Goal: Information Seeking & Learning: Learn about a topic

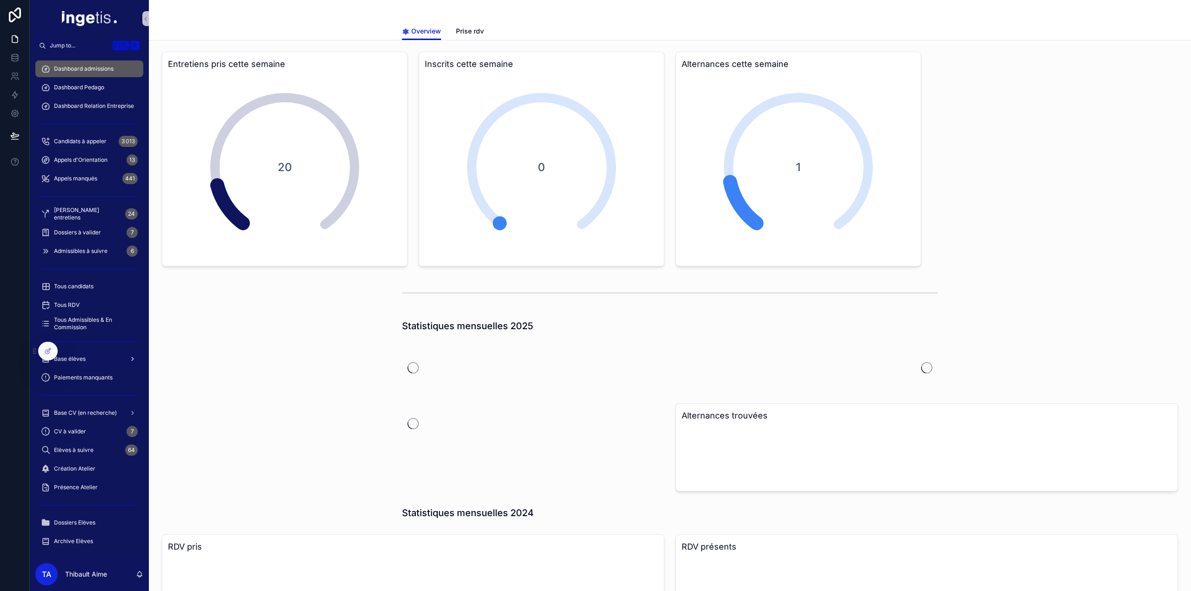
click at [90, 368] on div "Base élèves" at bounding box center [89, 359] width 119 height 19
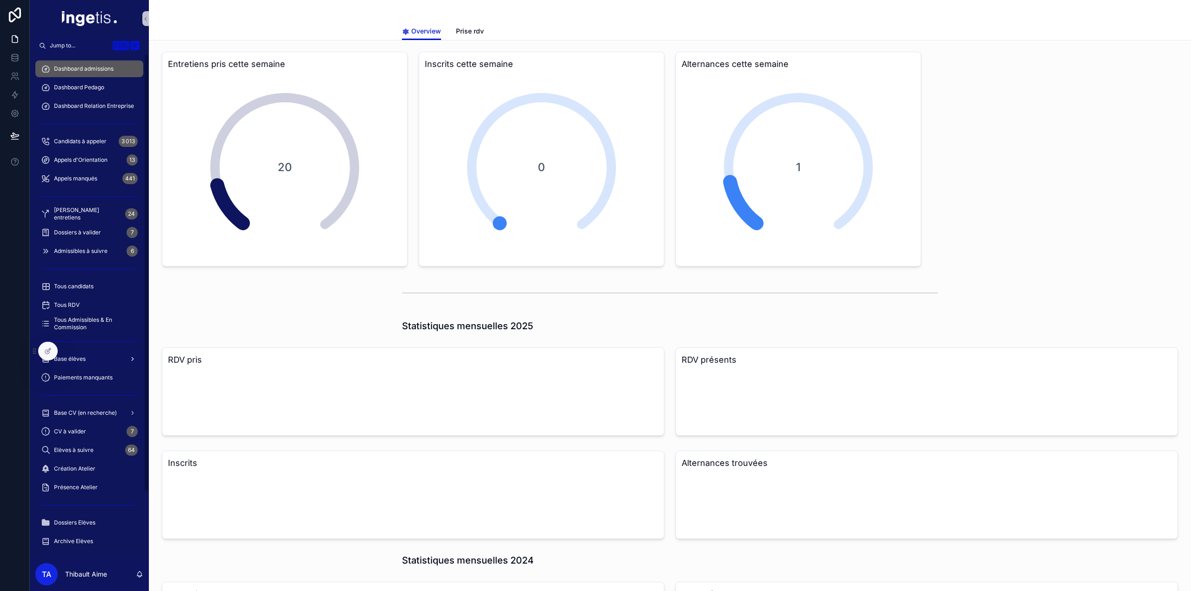
click at [88, 364] on div "Base élèves" at bounding box center [89, 359] width 97 height 15
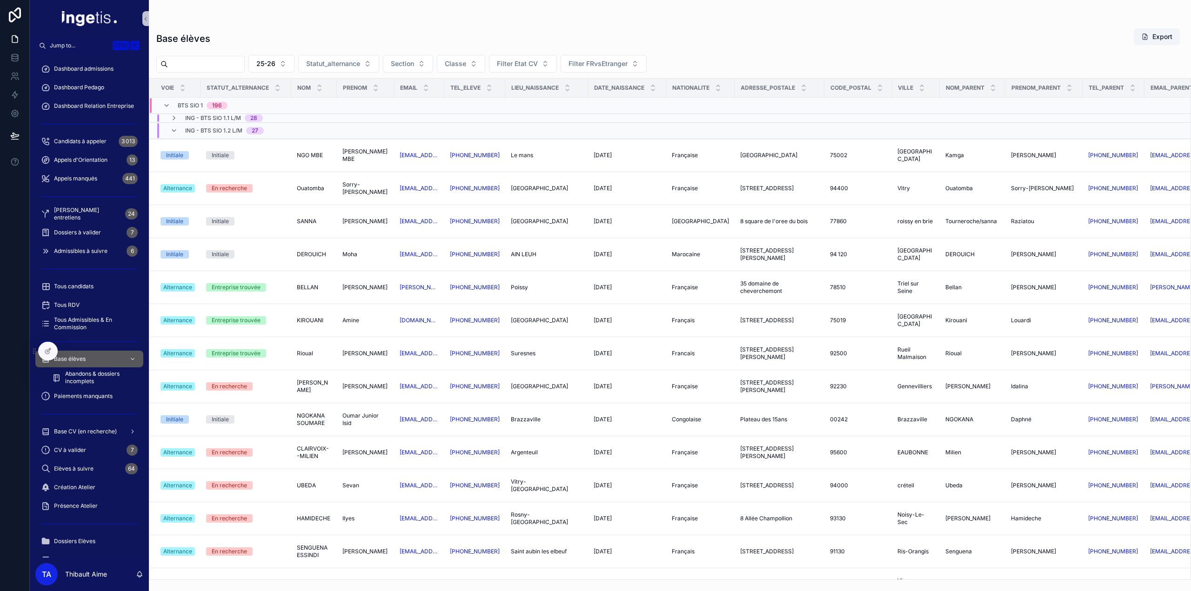
click at [199, 134] on div "ING - BTS SIO 1.2 L/M 27" at bounding box center [224, 130] width 79 height 15
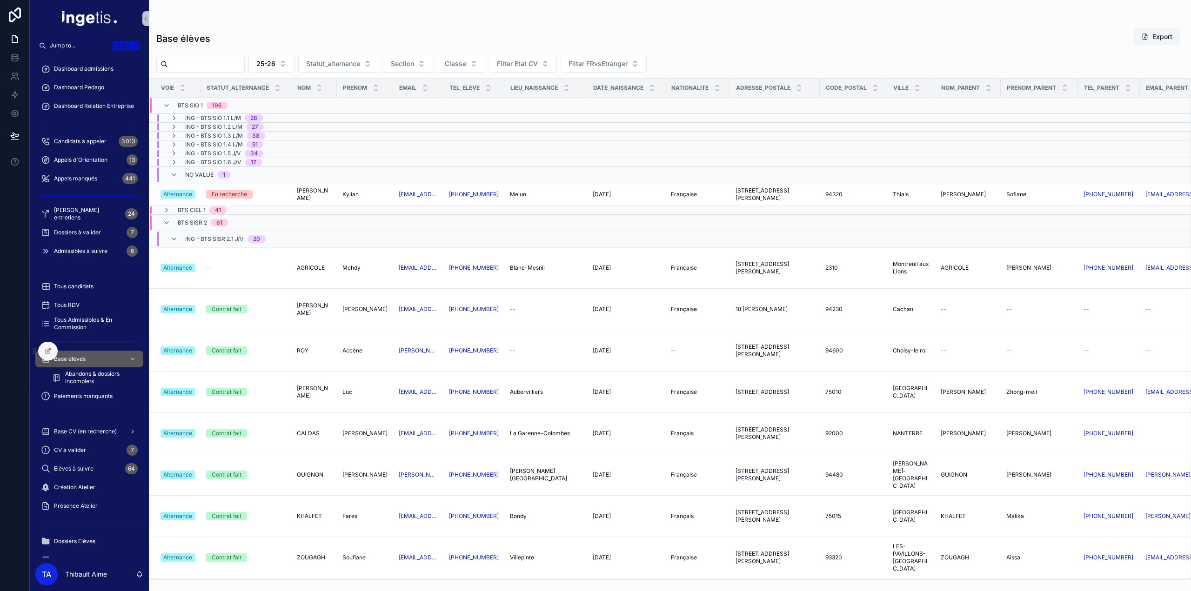
click at [195, 207] on span "BTS CIEL 1" at bounding box center [192, 210] width 28 height 7
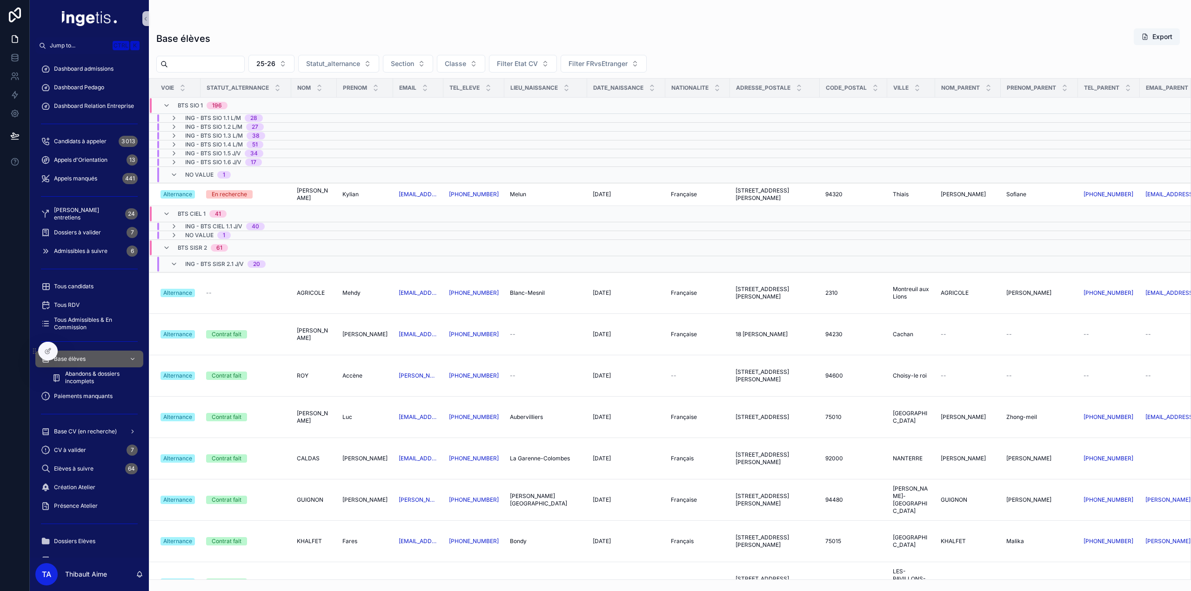
click at [196, 174] on span "No value" at bounding box center [199, 174] width 28 height 7
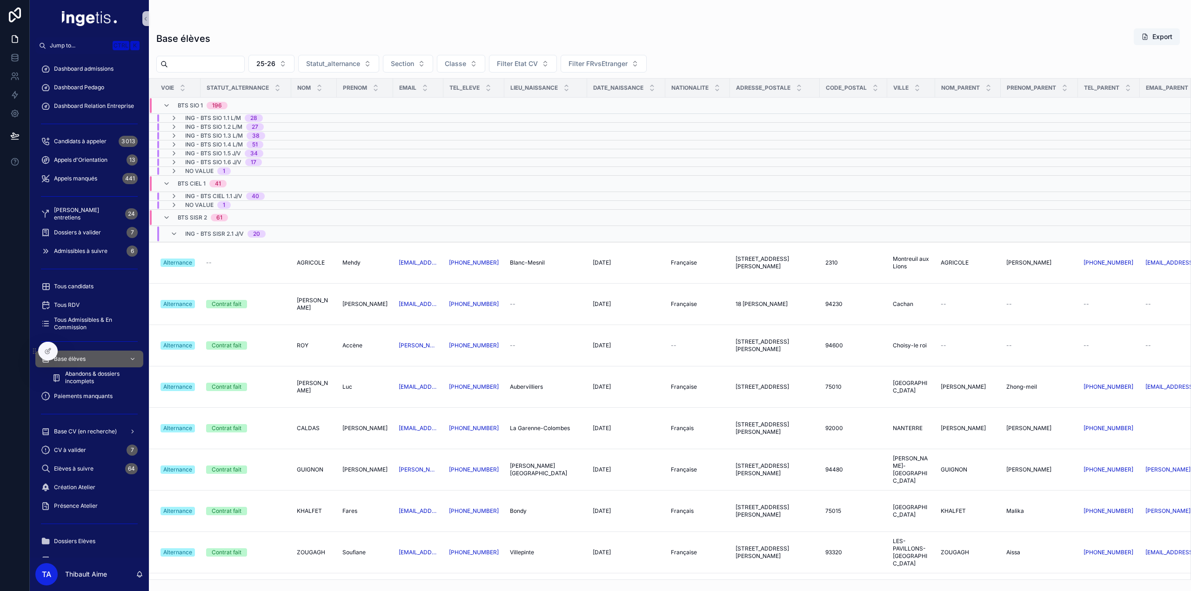
click at [215, 171] on div "No value 1" at bounding box center [208, 170] width 46 height 7
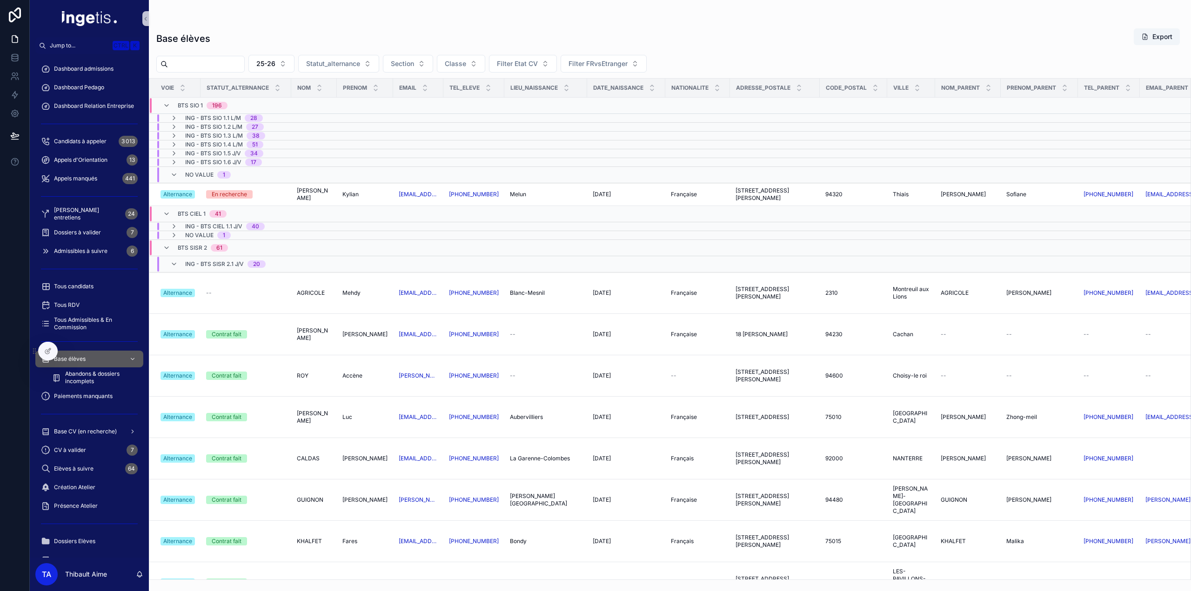
click at [195, 171] on span "No value" at bounding box center [199, 174] width 28 height 7
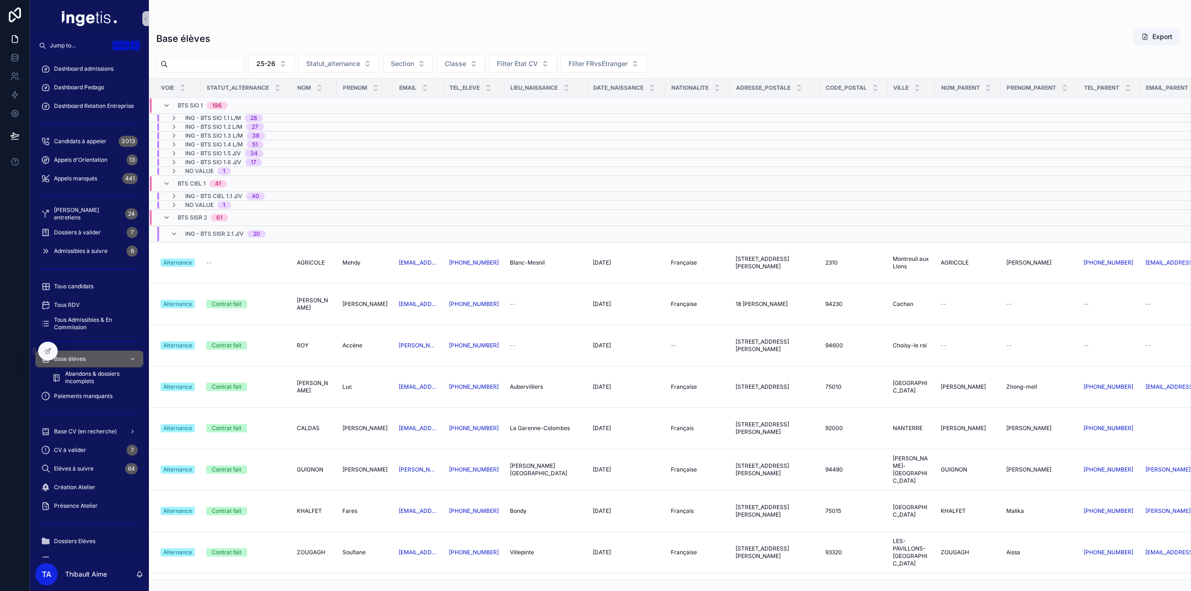
click at [214, 232] on span "ING - BTS SISR 2.1 J/V" at bounding box center [214, 233] width 59 height 7
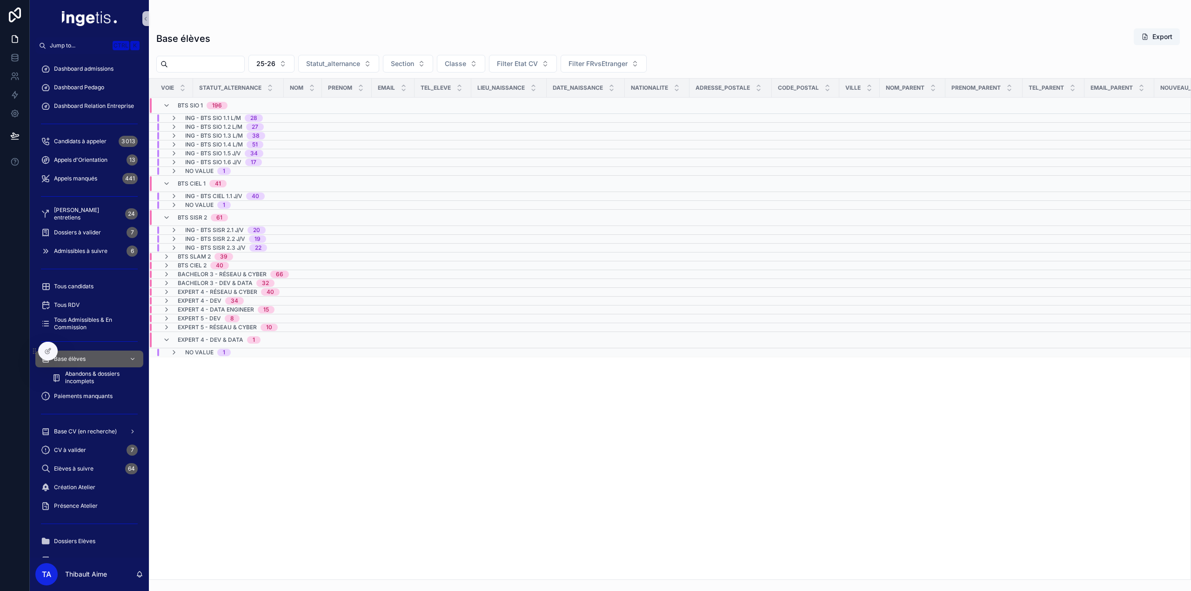
click at [201, 255] on span "BTS SLAM 2" at bounding box center [194, 256] width 33 height 7
click at [275, 64] on span "25-26" at bounding box center [265, 63] width 19 height 9
click at [284, 120] on div "24-25" at bounding box center [291, 115] width 112 height 15
click at [207, 103] on span "133" at bounding box center [217, 105] width 21 height 7
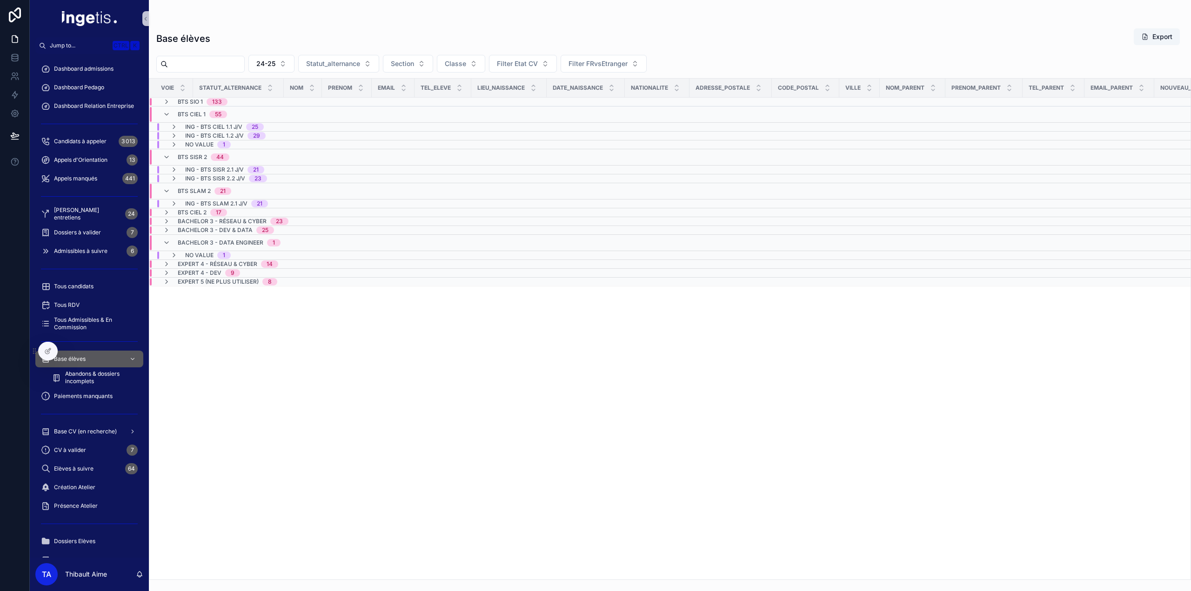
click at [199, 117] on span "BTS CIEL 1" at bounding box center [192, 114] width 28 height 7
click at [221, 124] on div "44" at bounding box center [219, 123] width 7 height 7
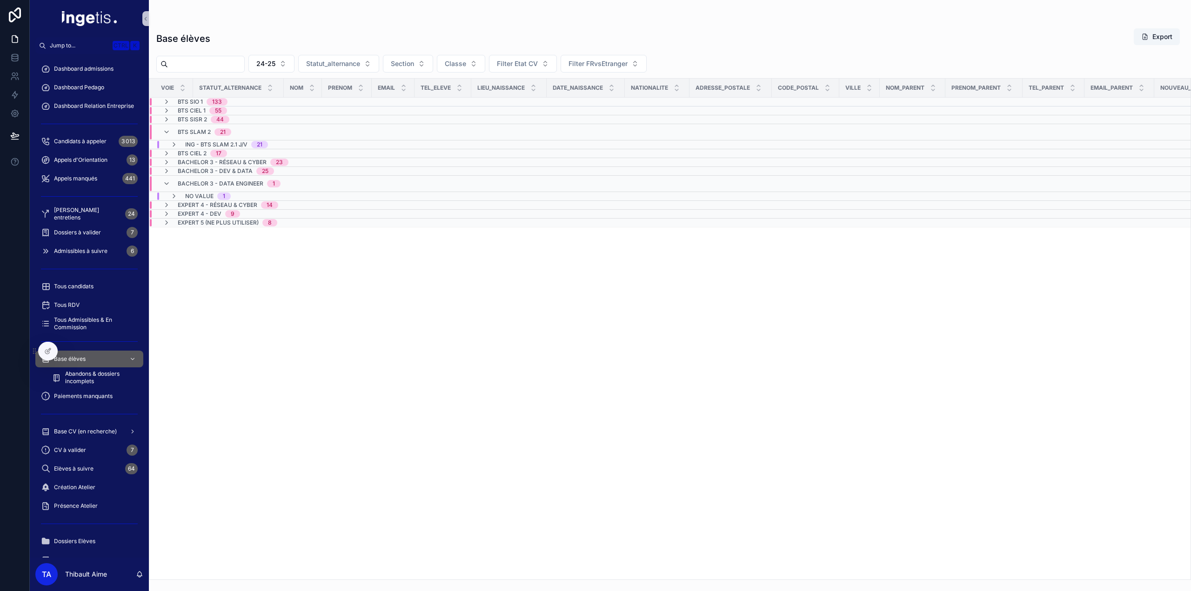
click at [222, 128] on div "21" at bounding box center [223, 131] width 6 height 7
click at [219, 138] on div "17" at bounding box center [219, 137] width 6 height 7
click at [218, 138] on div "17" at bounding box center [219, 140] width 6 height 7
click at [206, 170] on div "Bachelor 3 - Data Engineer 1" at bounding box center [229, 167] width 103 height 15
click at [275, 66] on span "24-25" at bounding box center [265, 63] width 19 height 9
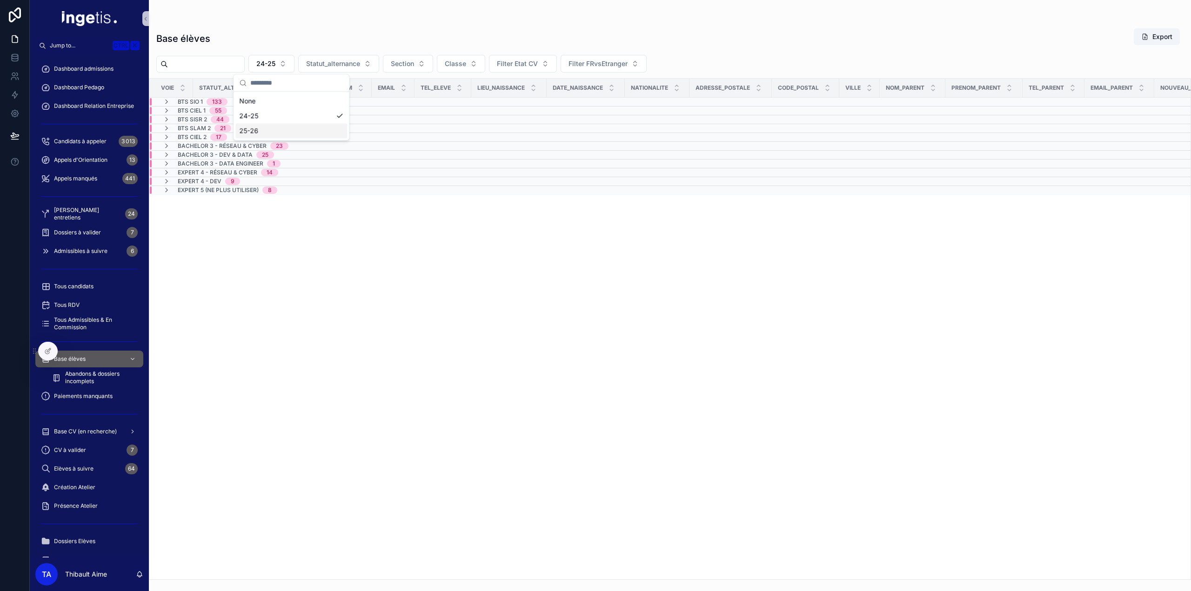
click at [272, 130] on div "25-26" at bounding box center [291, 130] width 112 height 15
click at [275, 66] on span "25-26" at bounding box center [265, 63] width 19 height 9
click at [276, 118] on div "24-25" at bounding box center [291, 115] width 112 height 15
click at [294, 65] on button "24-25" at bounding box center [271, 64] width 46 height 18
click at [275, 135] on div "25-26" at bounding box center [291, 130] width 112 height 15
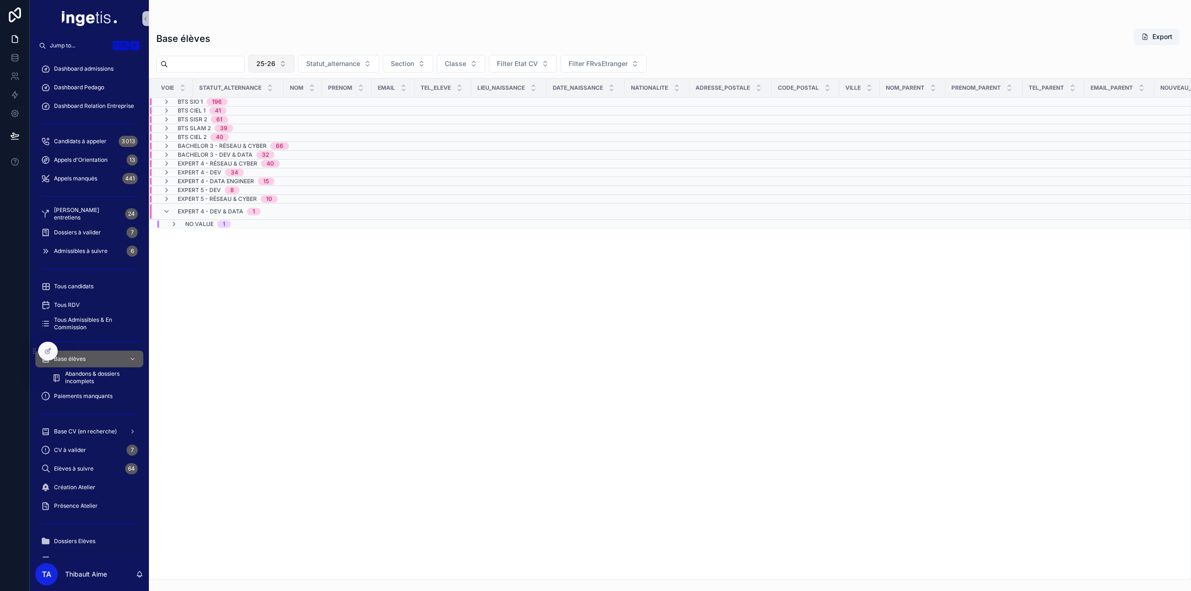
click at [275, 62] on span "25-26" at bounding box center [265, 63] width 19 height 9
click at [301, 40] on div "Base élèves Export" at bounding box center [669, 38] width 1027 height 21
click at [190, 107] on span "BTS CIEL 1" at bounding box center [192, 110] width 28 height 7
click at [191, 135] on span "No value" at bounding box center [199, 135] width 28 height 7
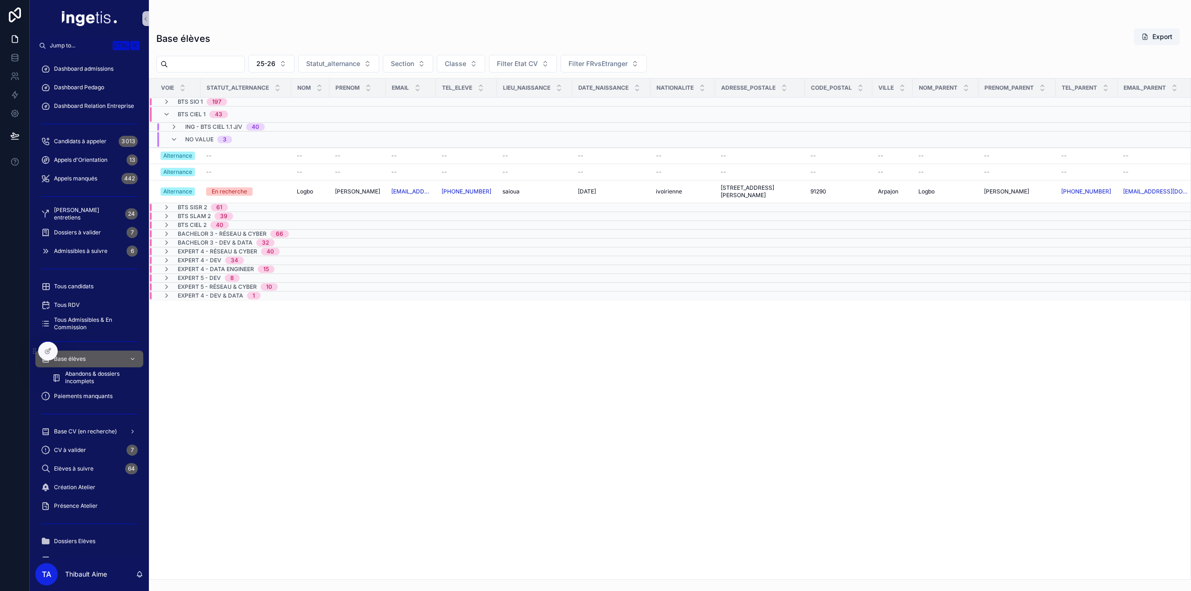
click at [213, 138] on span "No value" at bounding box center [199, 139] width 28 height 7
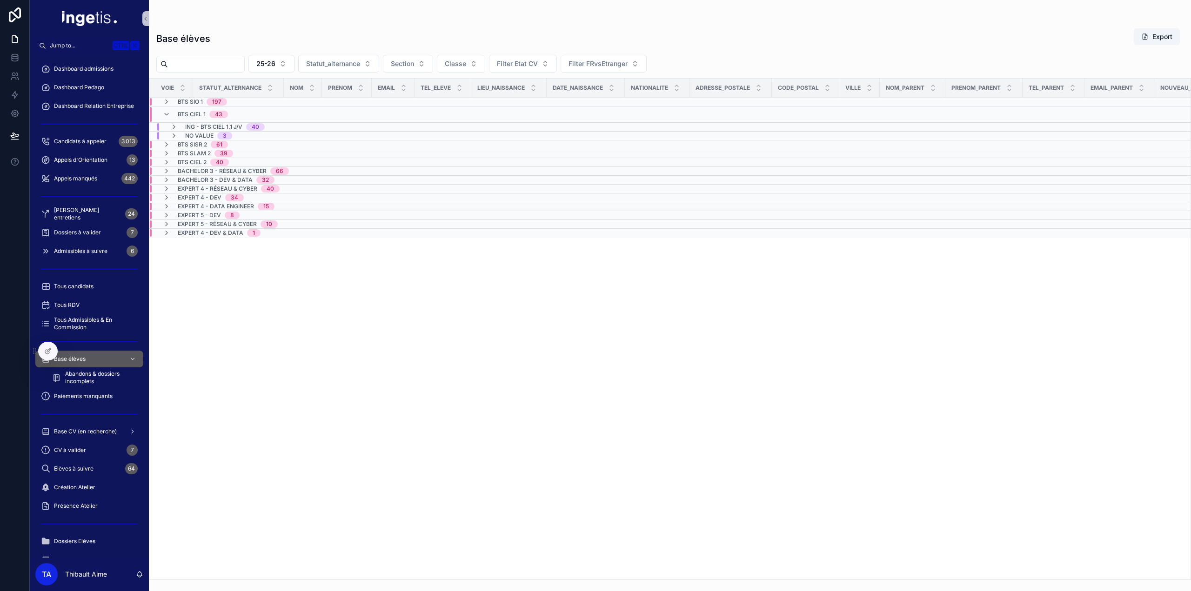
click at [211, 138] on span "No value" at bounding box center [199, 135] width 28 height 7
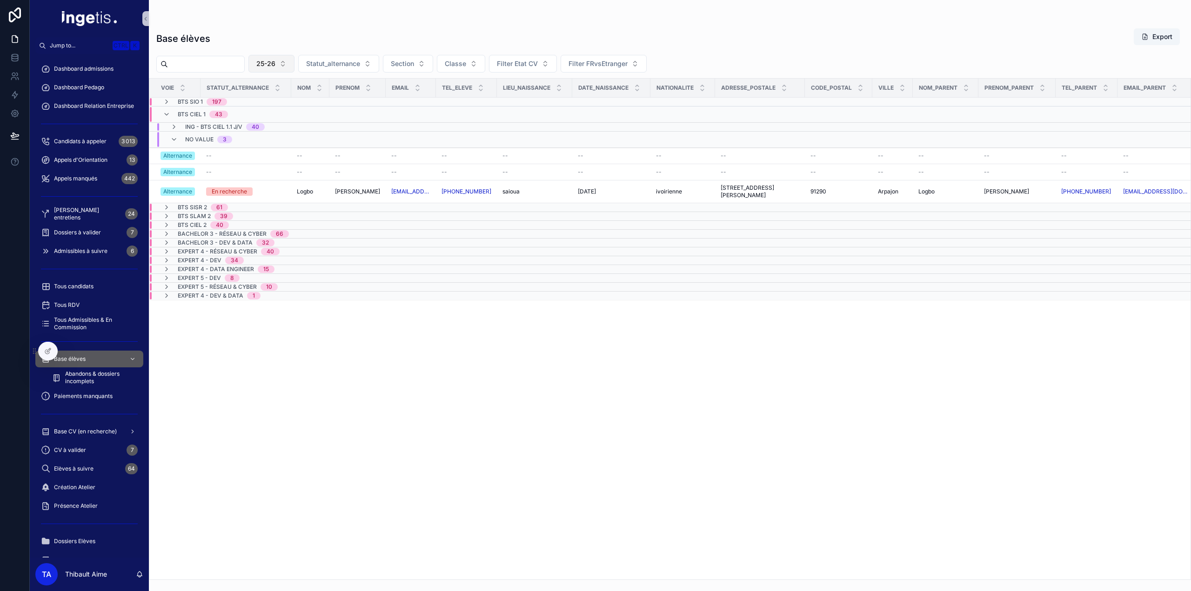
click at [289, 58] on button "25-26" at bounding box center [271, 64] width 46 height 18
click at [263, 115] on div "24-25" at bounding box center [291, 115] width 112 height 15
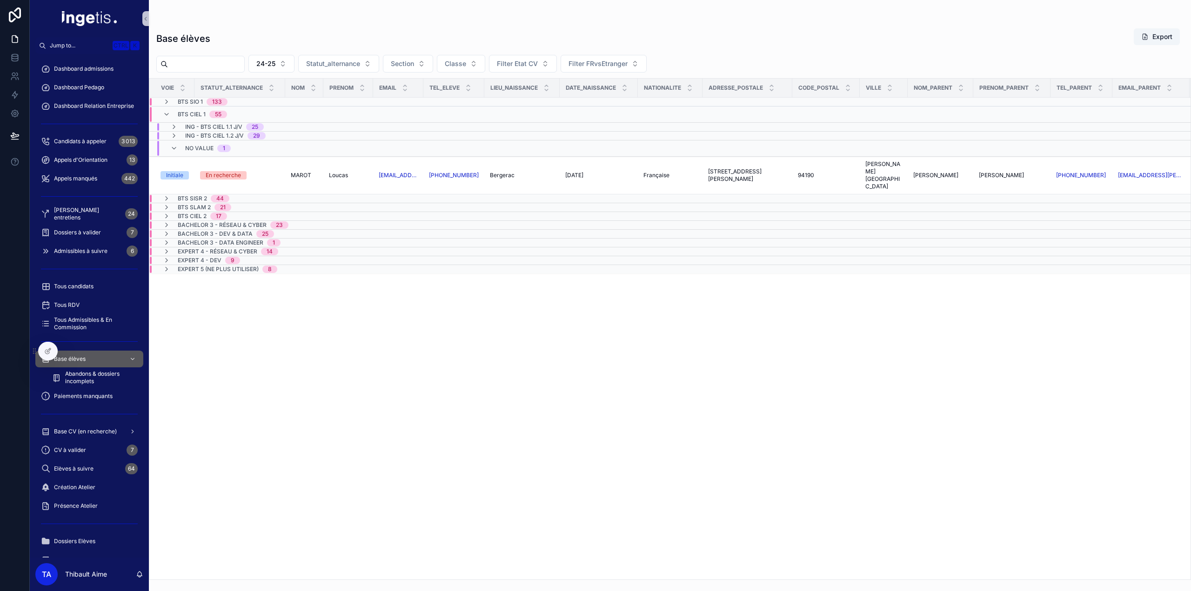
click at [191, 101] on span "BTS SIO 1" at bounding box center [190, 101] width 25 height 7
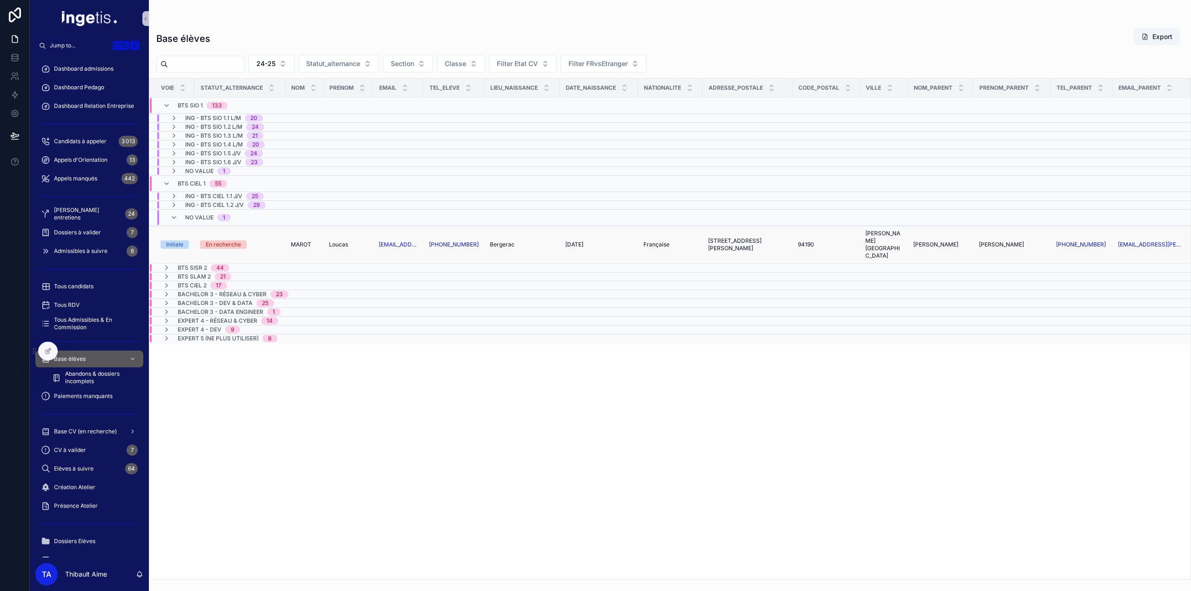
click at [331, 244] on td "Loucas Loucas" at bounding box center [348, 245] width 50 height 38
click at [328, 235] on td "Loucas Loucas" at bounding box center [348, 245] width 50 height 38
click at [334, 241] on span "Loucas" at bounding box center [338, 244] width 19 height 7
click at [210, 169] on span "No value" at bounding box center [199, 170] width 28 height 7
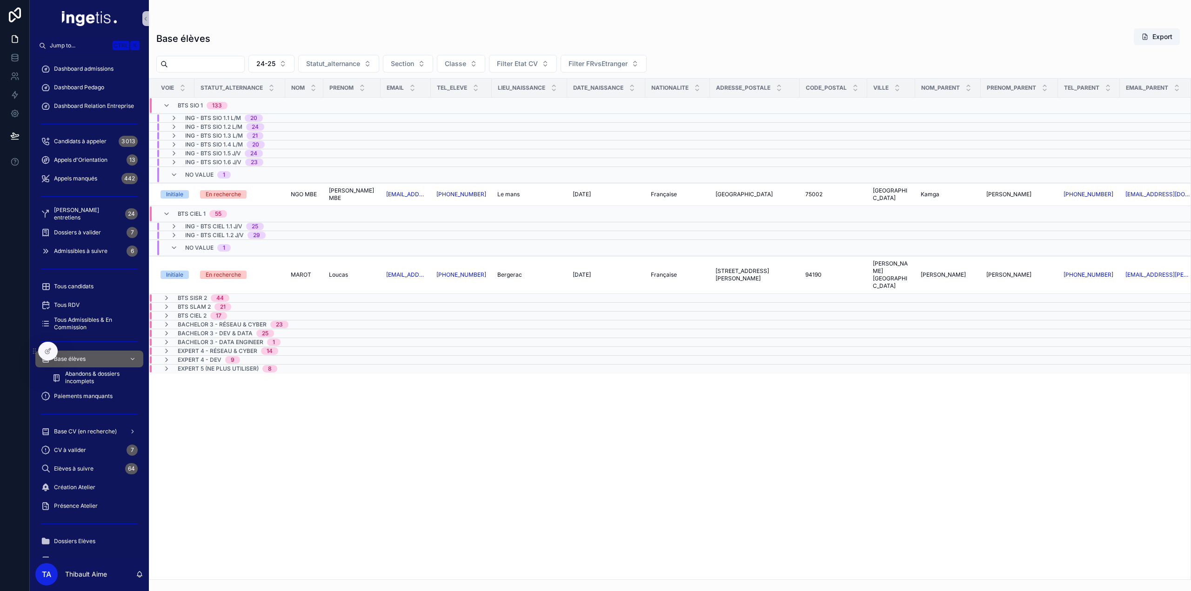
click at [200, 294] on span "BTS SISR 2" at bounding box center [192, 297] width 29 height 7
click at [200, 298] on span "BTS SISR 2" at bounding box center [192, 301] width 29 height 7
click at [101, 71] on span "Dashboard admissions" at bounding box center [84, 68] width 60 height 7
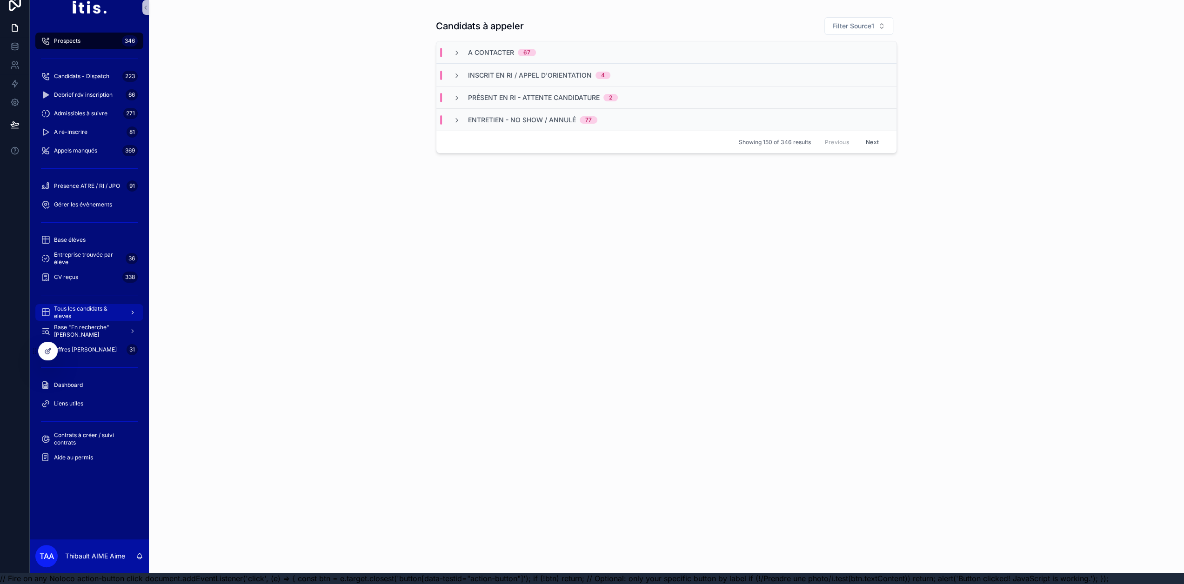
scroll to position [18, 0]
click at [93, 387] on div "Dashboard" at bounding box center [89, 385] width 119 height 19
click at [92, 381] on div "Dashboard" at bounding box center [89, 385] width 97 height 15
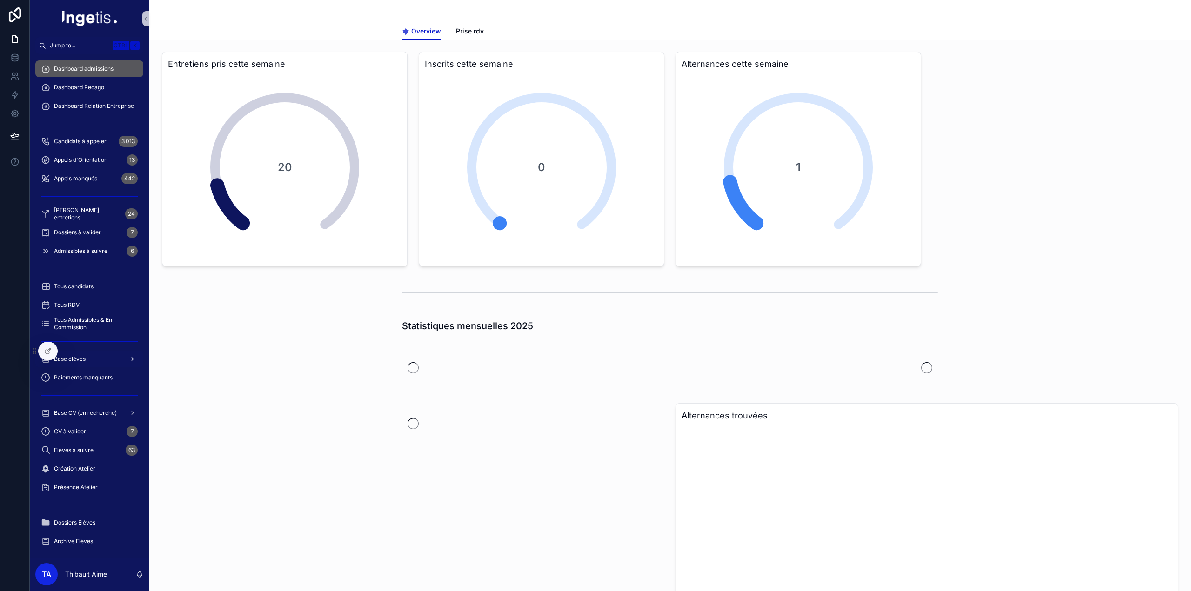
click at [84, 357] on span "Base élèves" at bounding box center [70, 358] width 32 height 7
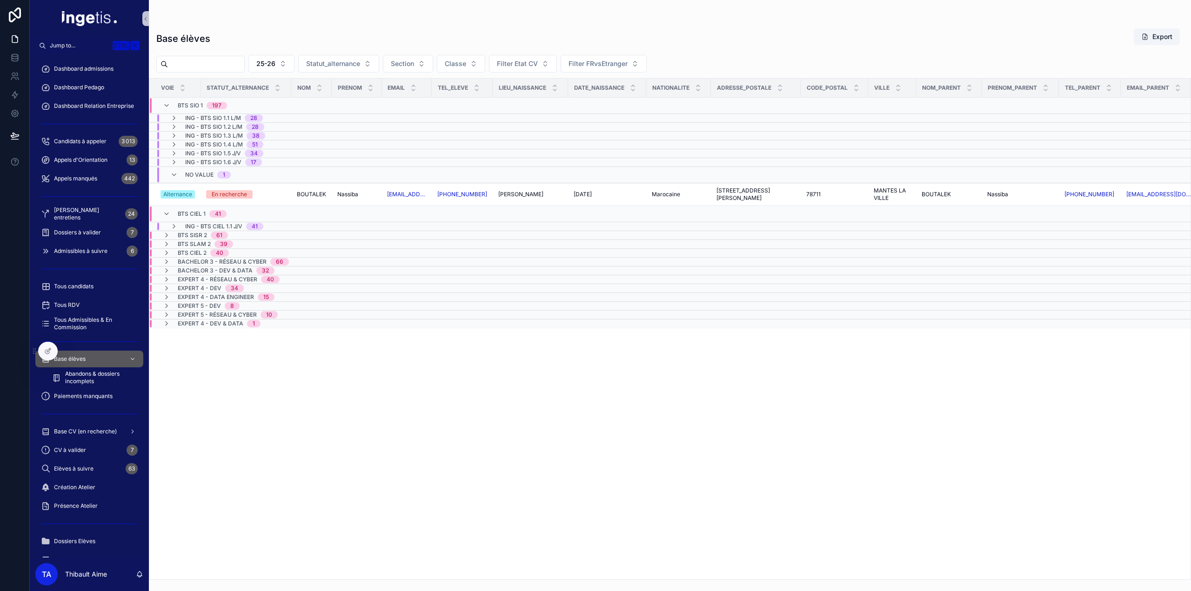
click at [192, 174] on span "No value" at bounding box center [199, 174] width 28 height 7
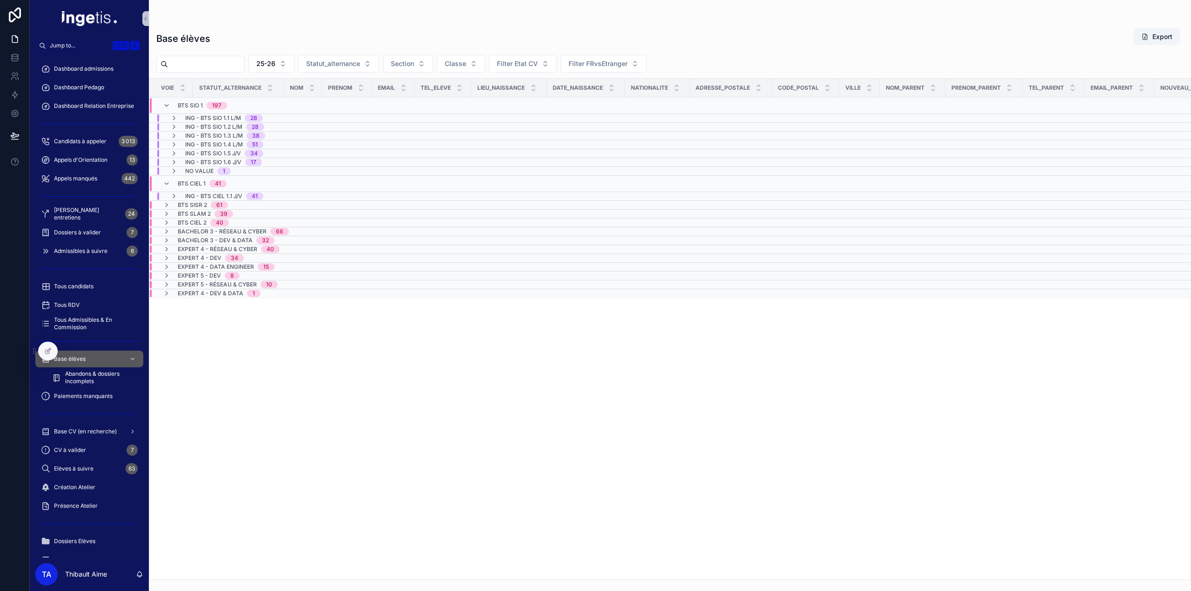
click at [209, 194] on span "ING - BTS CIEL 1.1 J/V" at bounding box center [213, 196] width 57 height 7
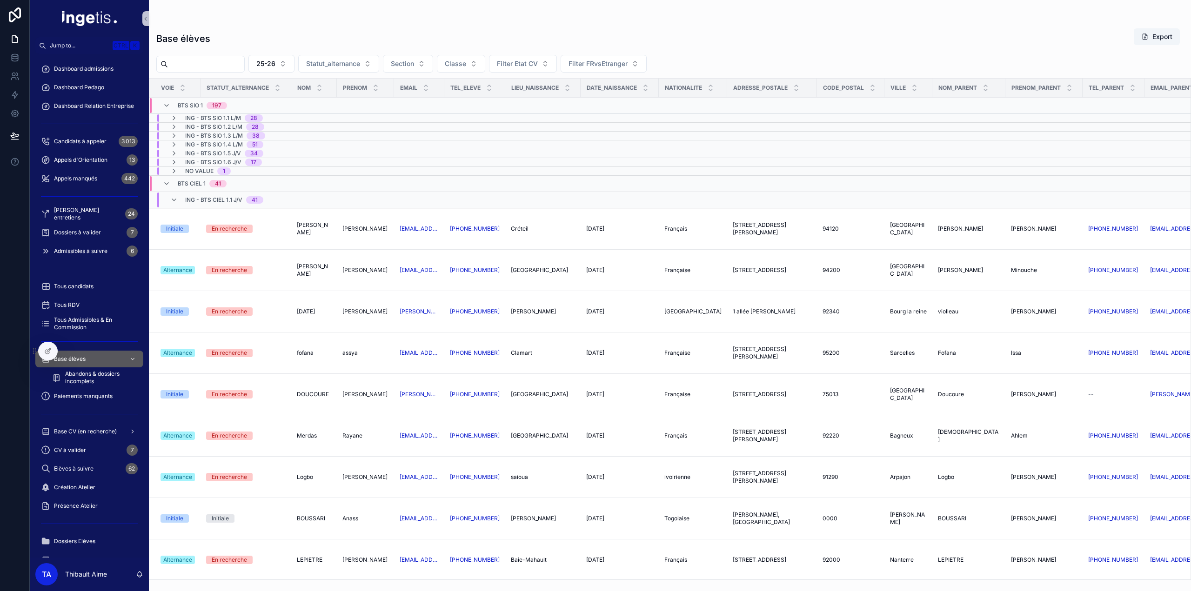
click at [234, 194] on div "ING - BTS CIEL 1.1 J/V 41" at bounding box center [224, 200] width 78 height 15
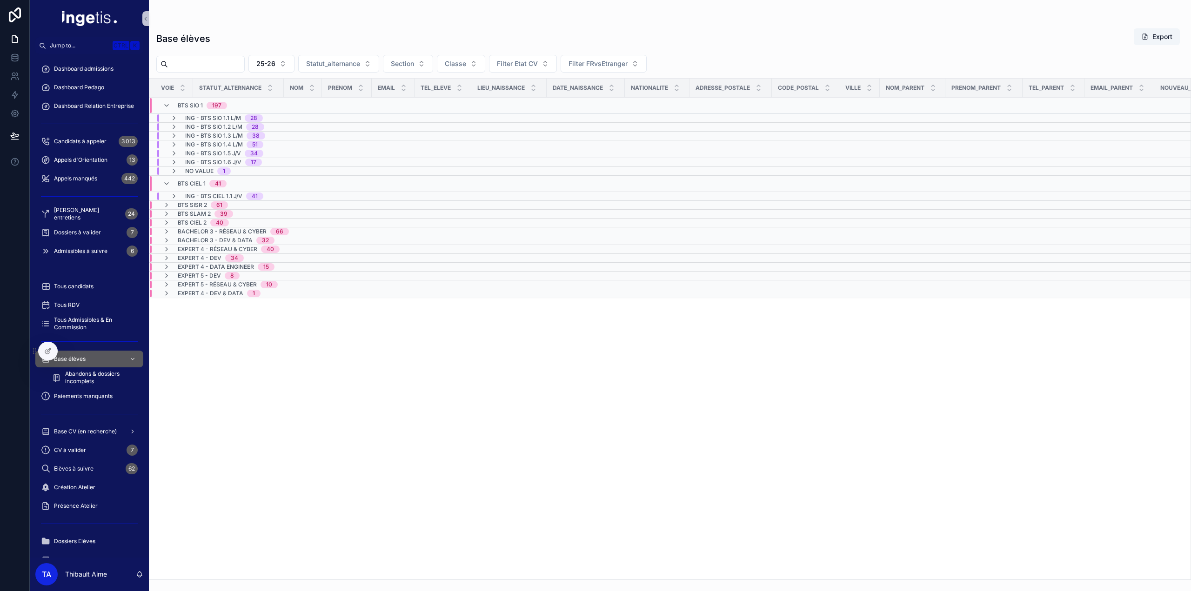
click at [207, 102] on div "197" at bounding box center [217, 105] width 20 height 7
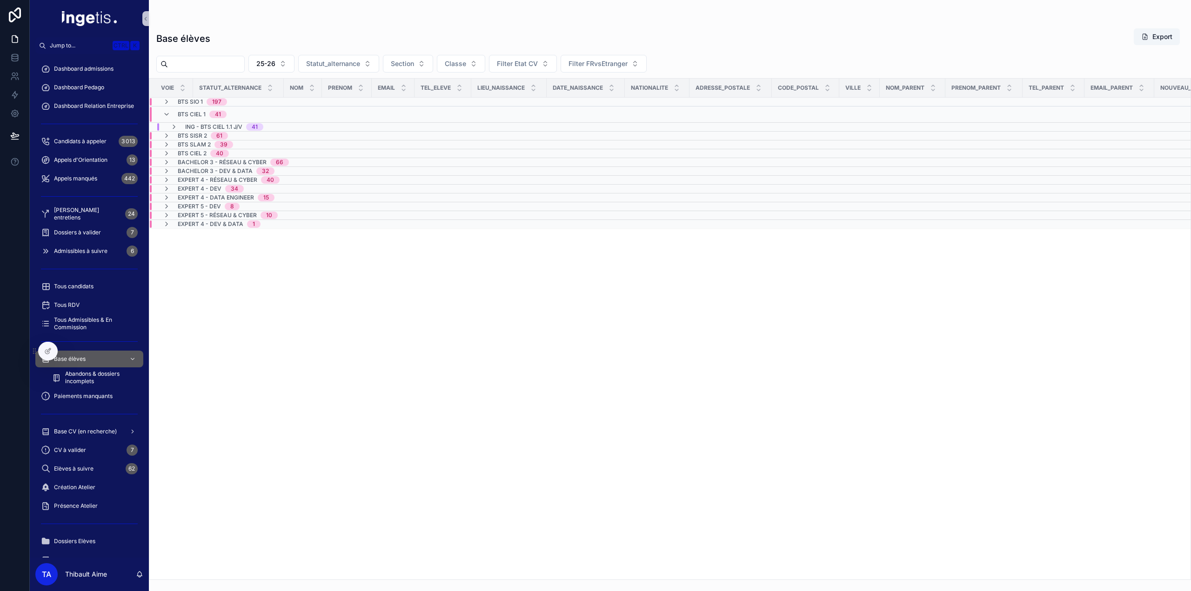
click at [195, 116] on span "BTS CIEL 1" at bounding box center [192, 114] width 28 height 7
click at [190, 100] on span "BTS SIO 1" at bounding box center [190, 101] width 25 height 7
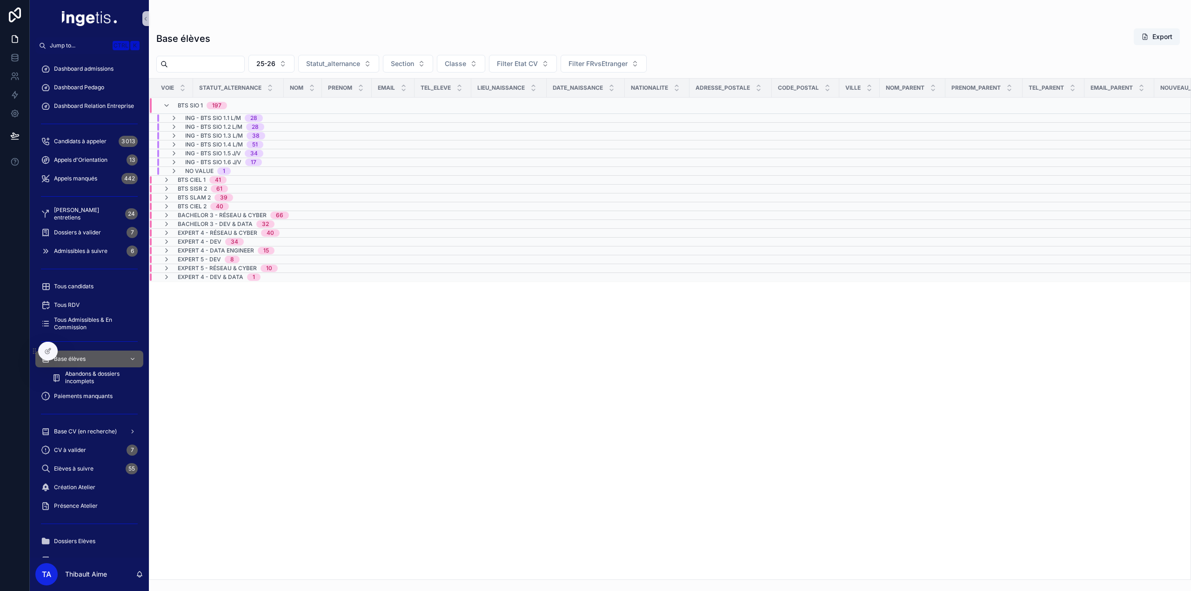
click at [201, 109] on div "BTS SIO 1 197" at bounding box center [202, 105] width 49 height 15
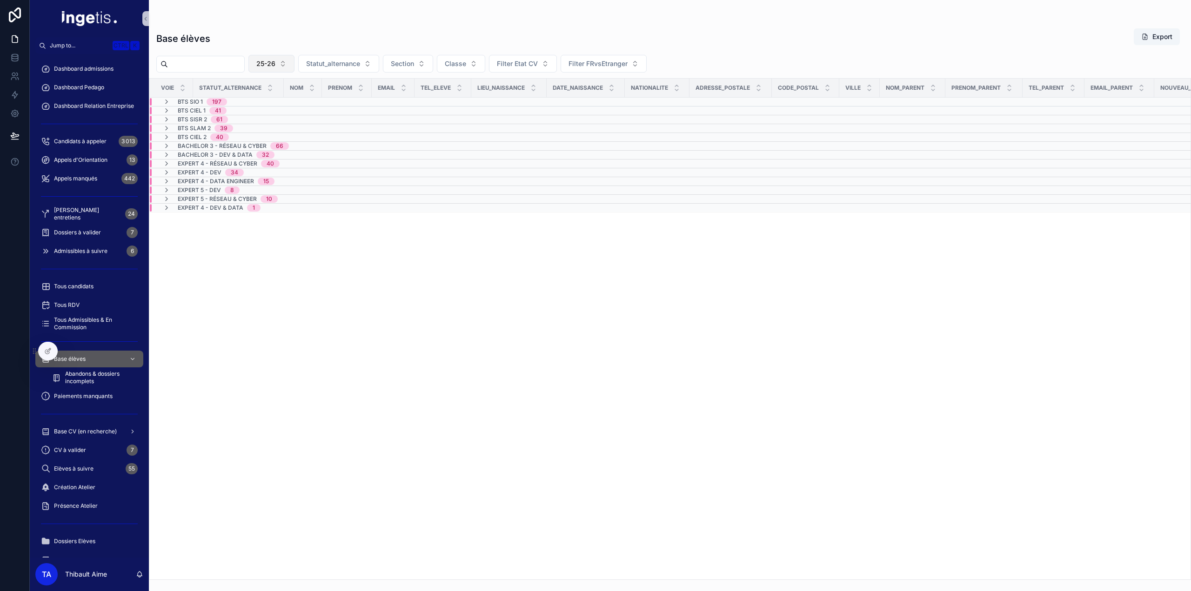
click at [275, 66] on span "25-26" at bounding box center [265, 63] width 19 height 9
click at [290, 114] on div "24-25" at bounding box center [291, 115] width 112 height 15
click at [254, 101] on div "BTS SIO 1 133" at bounding box center [236, 101] width 172 height 7
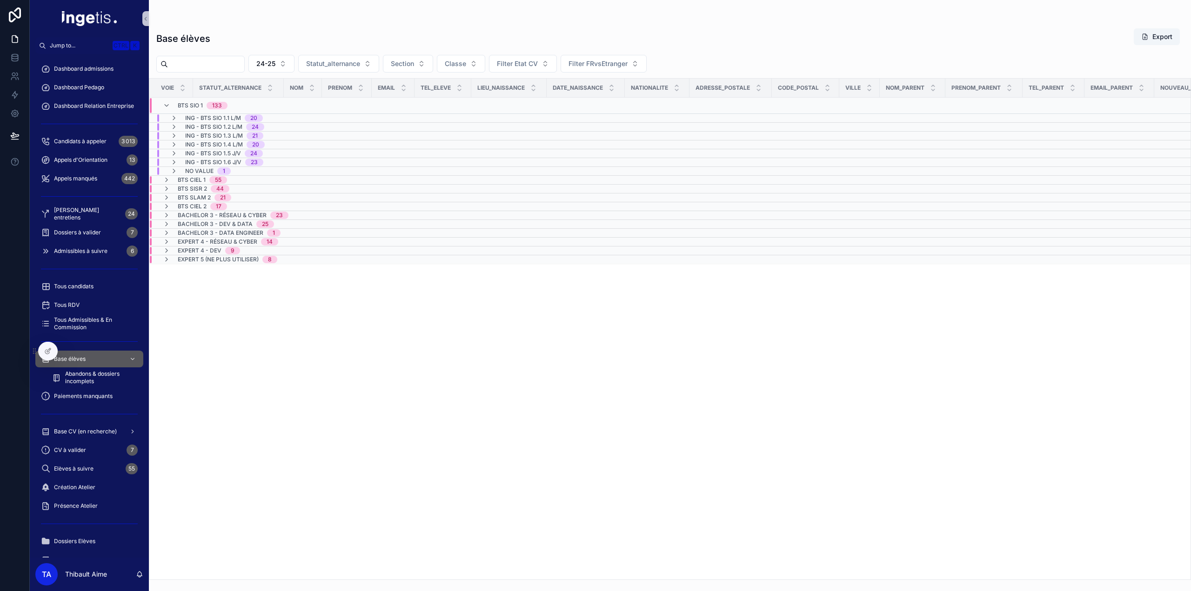
click at [207, 167] on span "No value" at bounding box center [199, 170] width 28 height 7
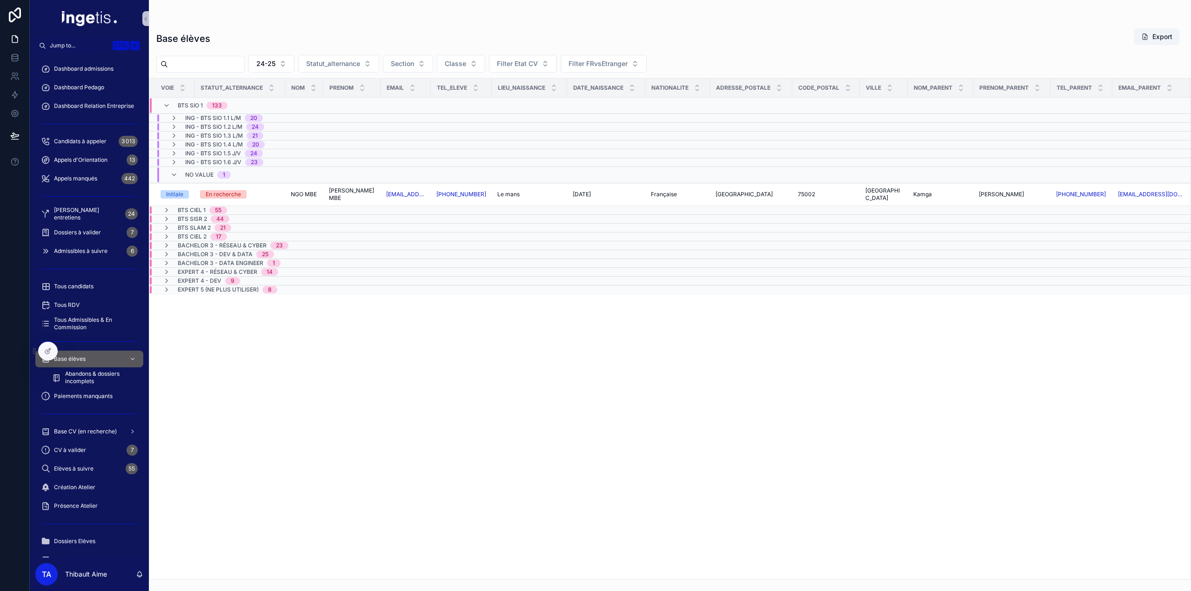
click at [201, 171] on span "No value" at bounding box center [199, 174] width 28 height 7
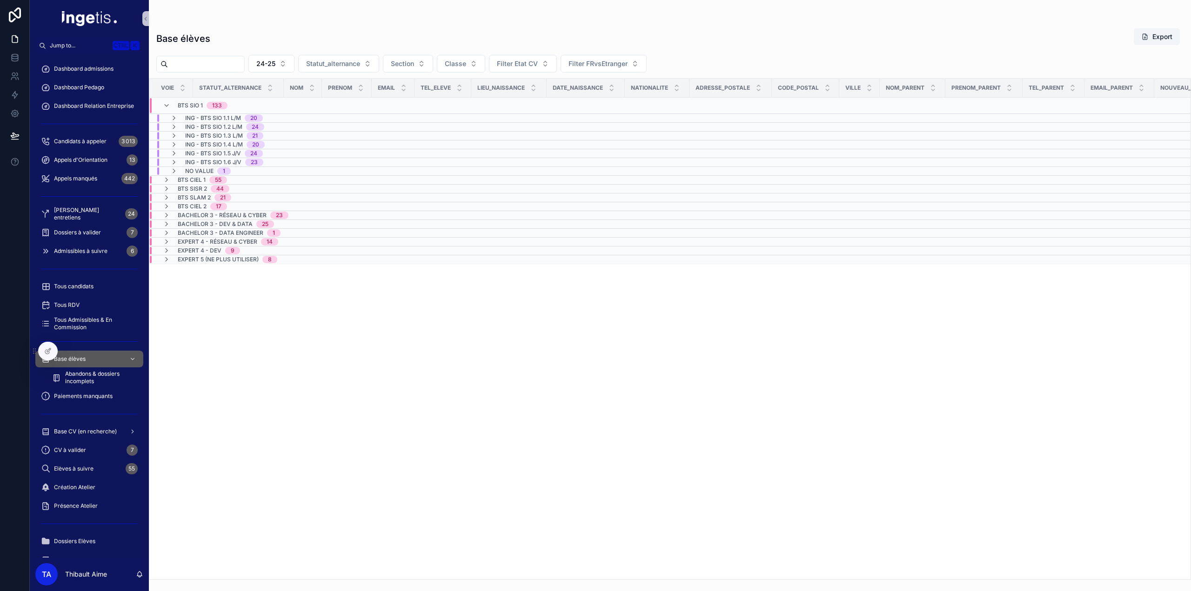
click at [201, 179] on span "BTS CIEL 1" at bounding box center [192, 179] width 28 height 7
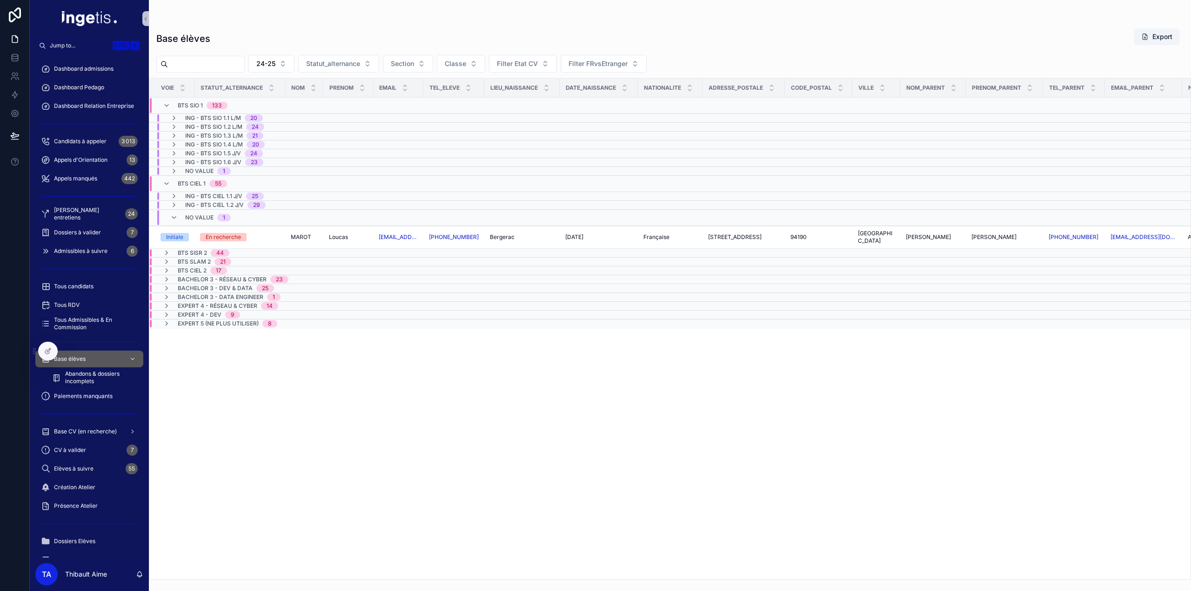
click at [197, 182] on span "BTS CIEL 1" at bounding box center [192, 183] width 28 height 7
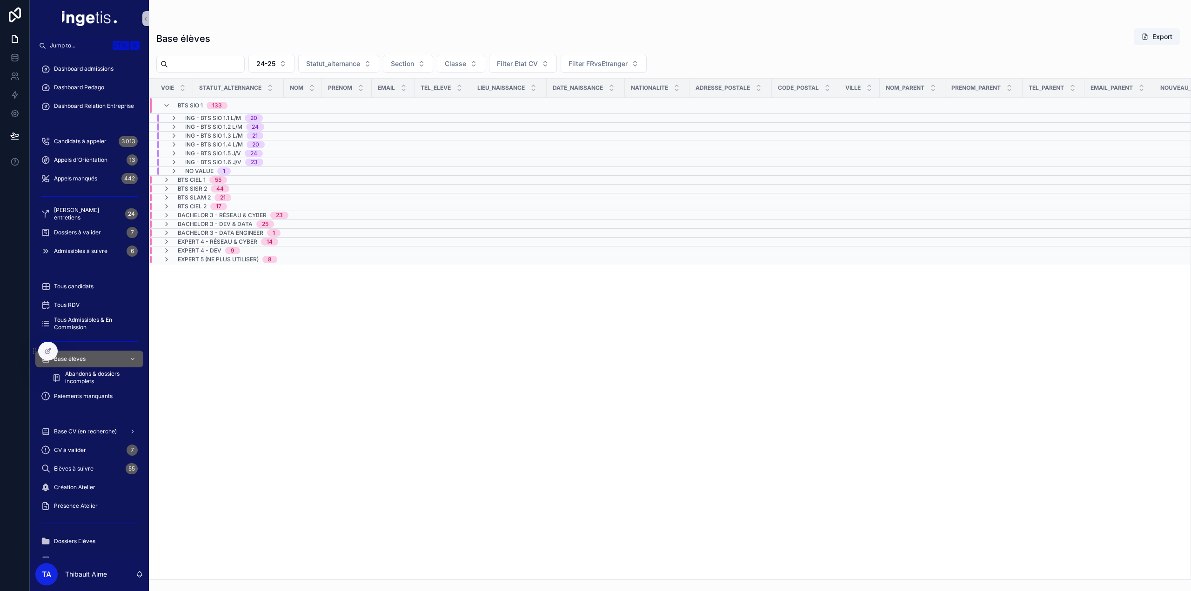
click at [191, 100] on div "BTS SIO 1 133" at bounding box center [203, 105] width 50 height 15
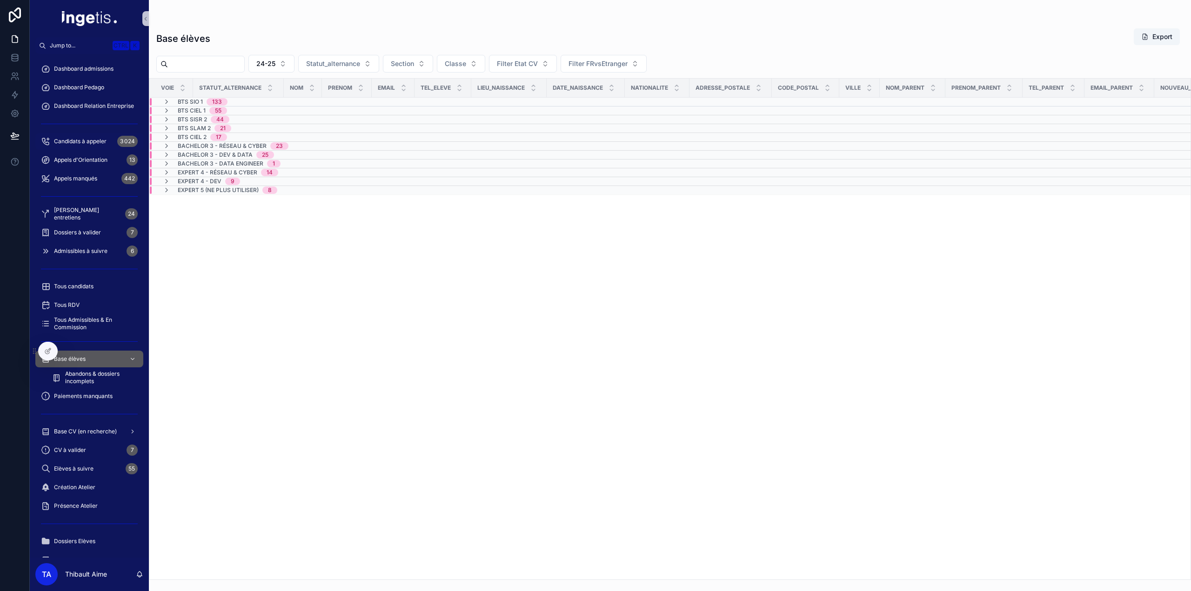
click at [78, 143] on span "Candidats à appeler" at bounding box center [80, 141] width 53 height 7
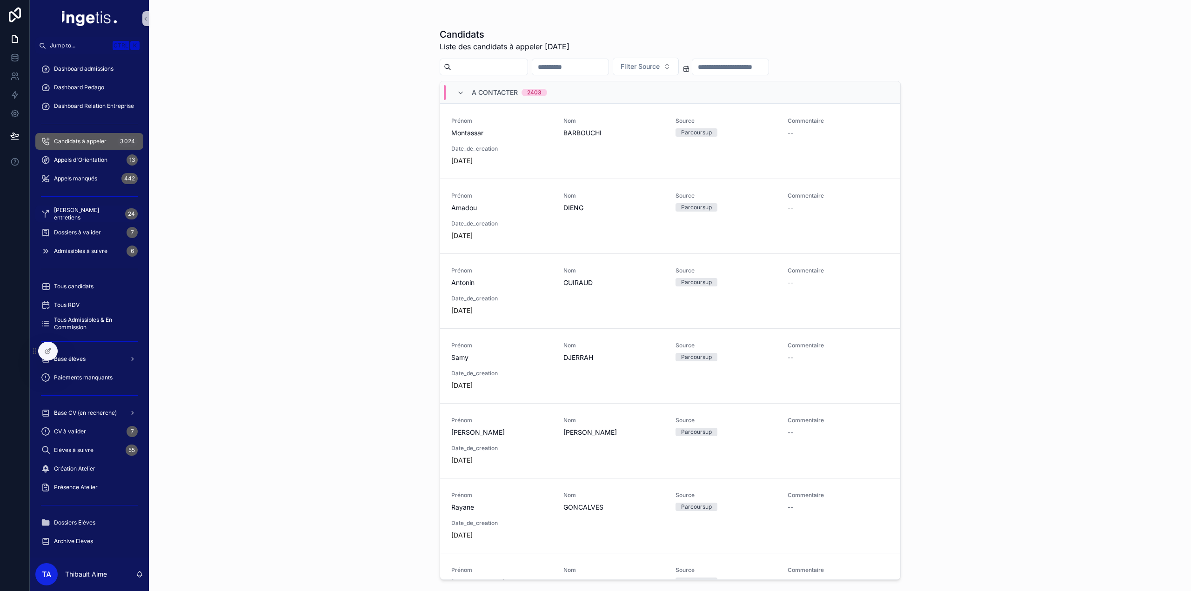
click at [85, 214] on span "[PERSON_NAME] entretiens" at bounding box center [87, 214] width 67 height 15
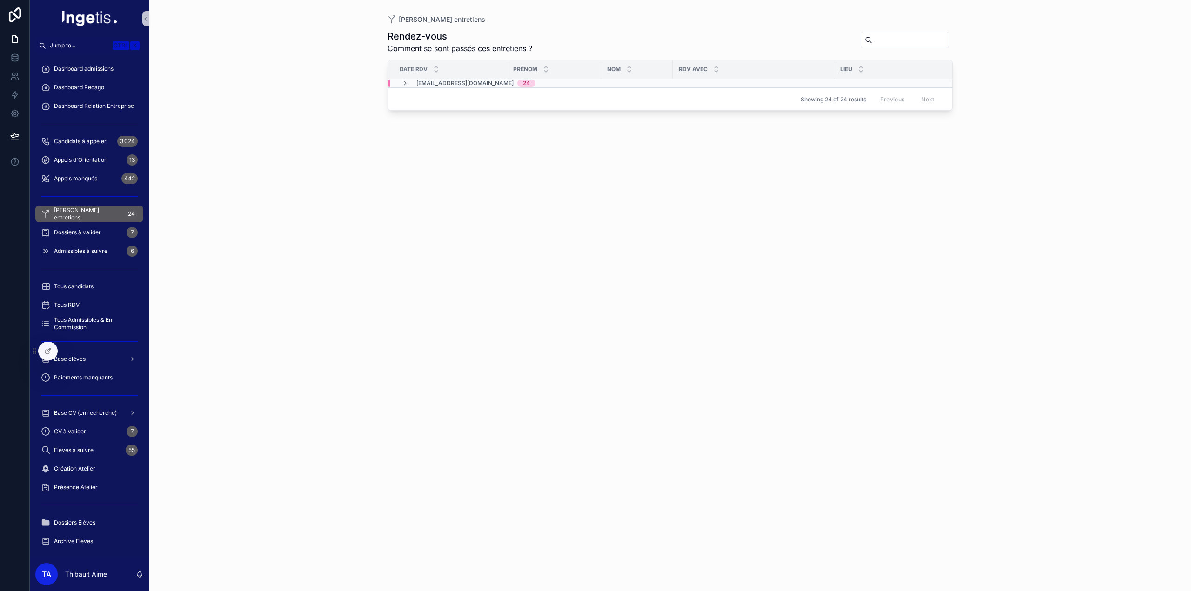
click at [422, 57] on div "Rendez-vous Comment se sont passés ces entretiens ? Date RDV Prénom Nom RDV ave…" at bounding box center [670, 302] width 565 height 556
click at [435, 87] on td "[EMAIL_ADDRESS][DOMAIN_NAME] 24" at bounding box center [530, 83] width 285 height 9
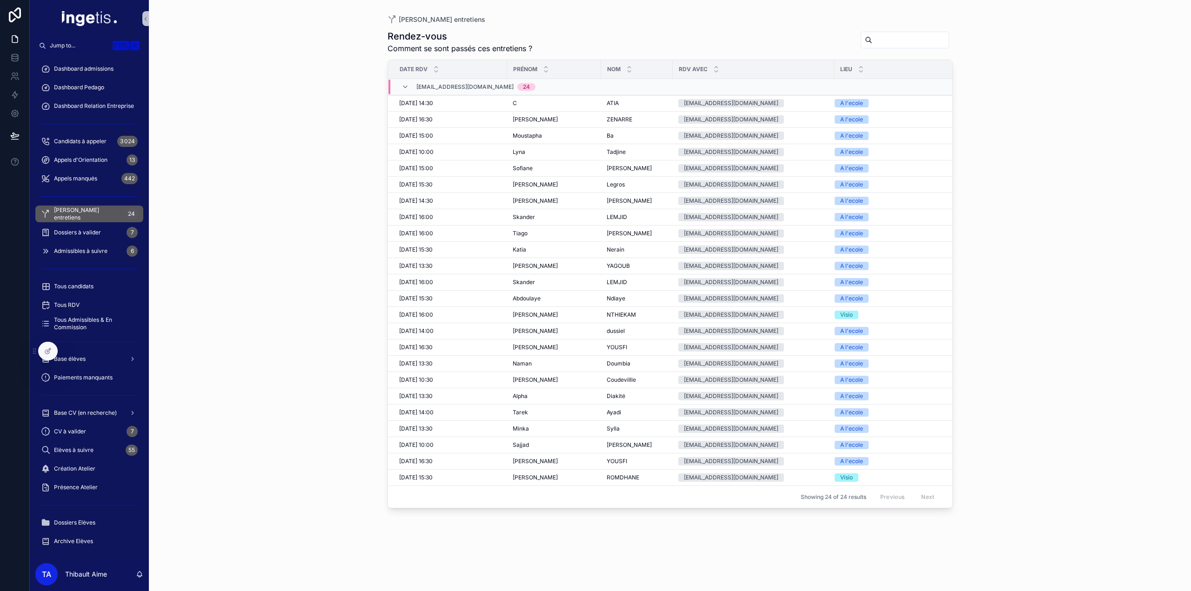
click at [468, 88] on span "[EMAIL_ADDRESS][DOMAIN_NAME]" at bounding box center [464, 86] width 97 height 7
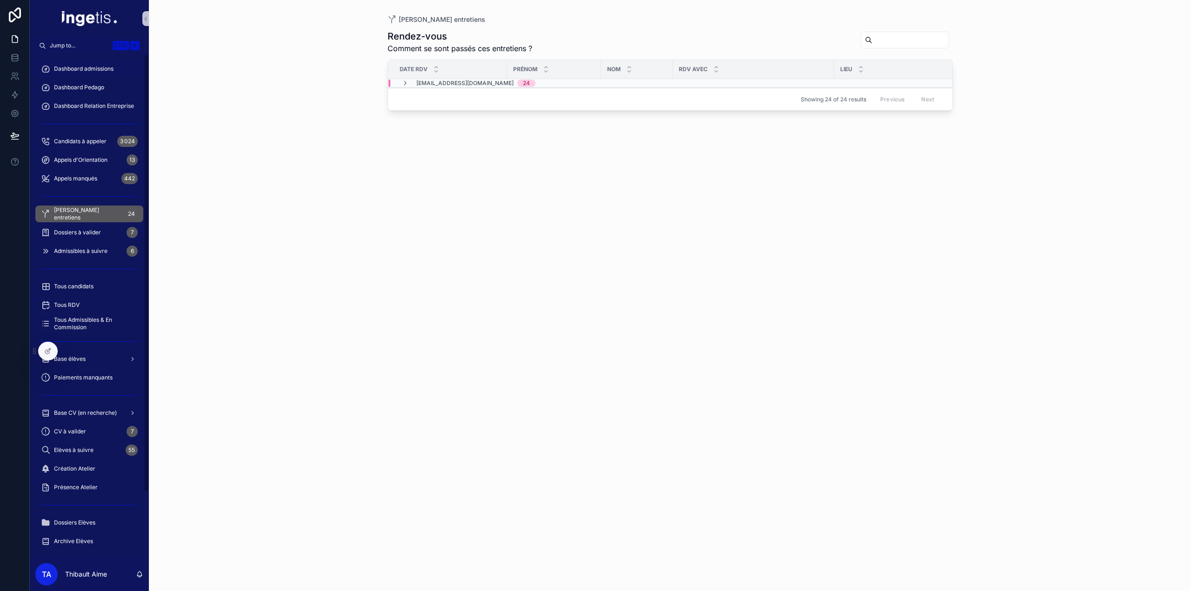
click at [115, 67] on div "Dashboard admissions" at bounding box center [89, 68] width 97 height 15
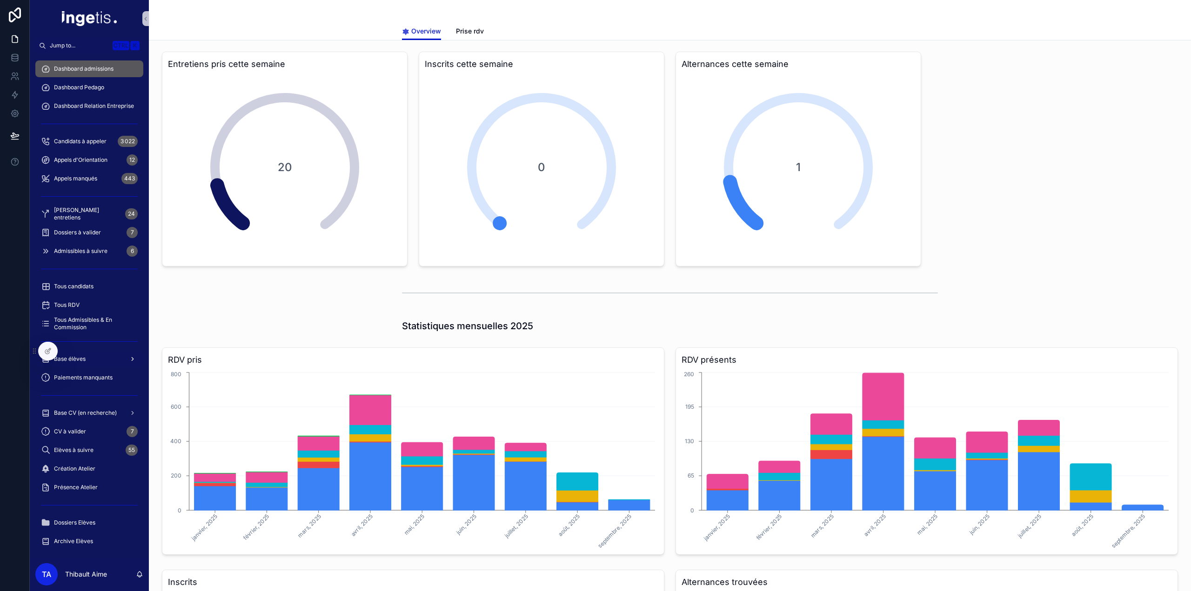
click at [86, 361] on div "Base élèves" at bounding box center [89, 359] width 97 height 15
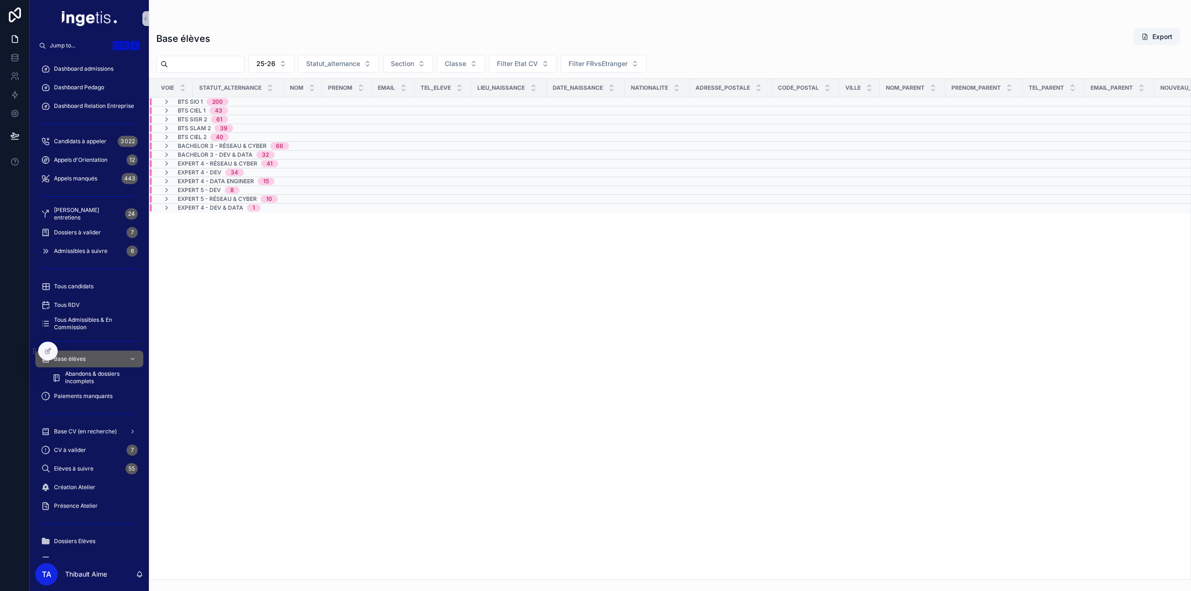
click at [186, 111] on span "BTS CIEL 1" at bounding box center [192, 110] width 28 height 7
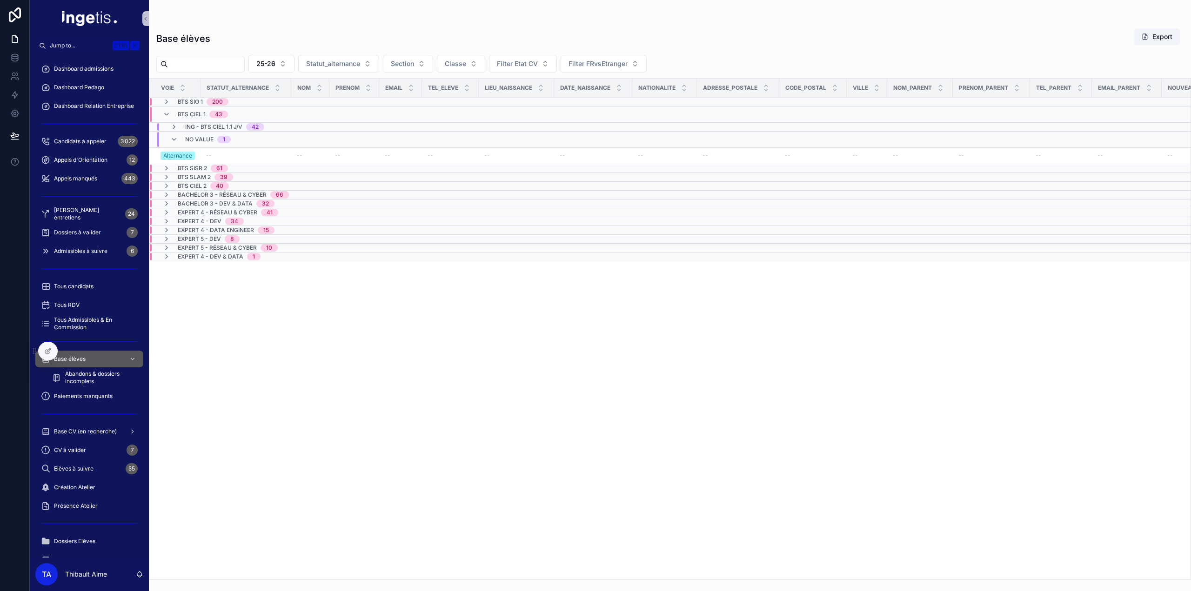
click at [186, 136] on span "No value" at bounding box center [199, 139] width 28 height 7
click at [183, 134] on div "No value 1" at bounding box center [200, 135] width 60 height 7
click at [173, 124] on icon "scrollable content" at bounding box center [173, 126] width 7 height 7
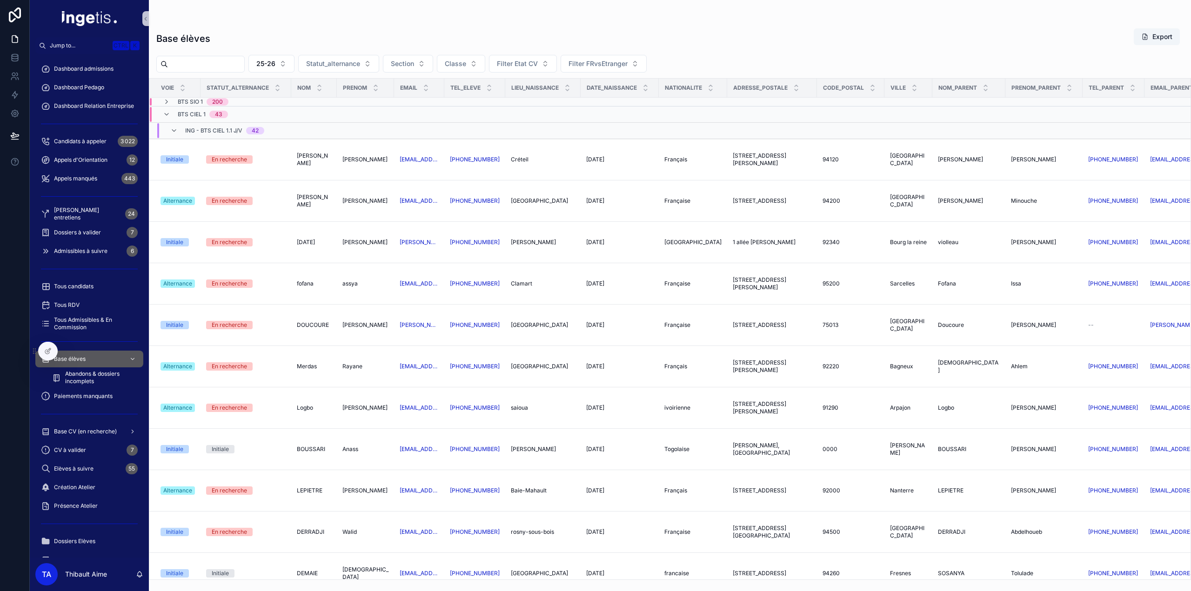
click at [174, 128] on icon "scrollable content" at bounding box center [173, 130] width 7 height 7
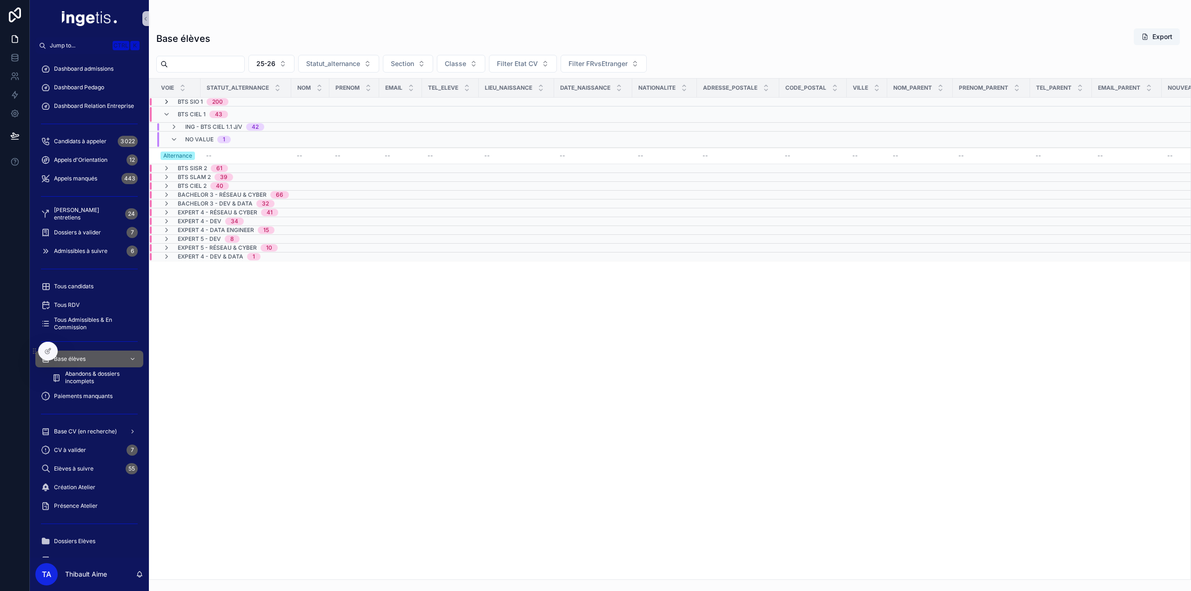
click at [167, 101] on icon "scrollable content" at bounding box center [166, 101] width 7 height 7
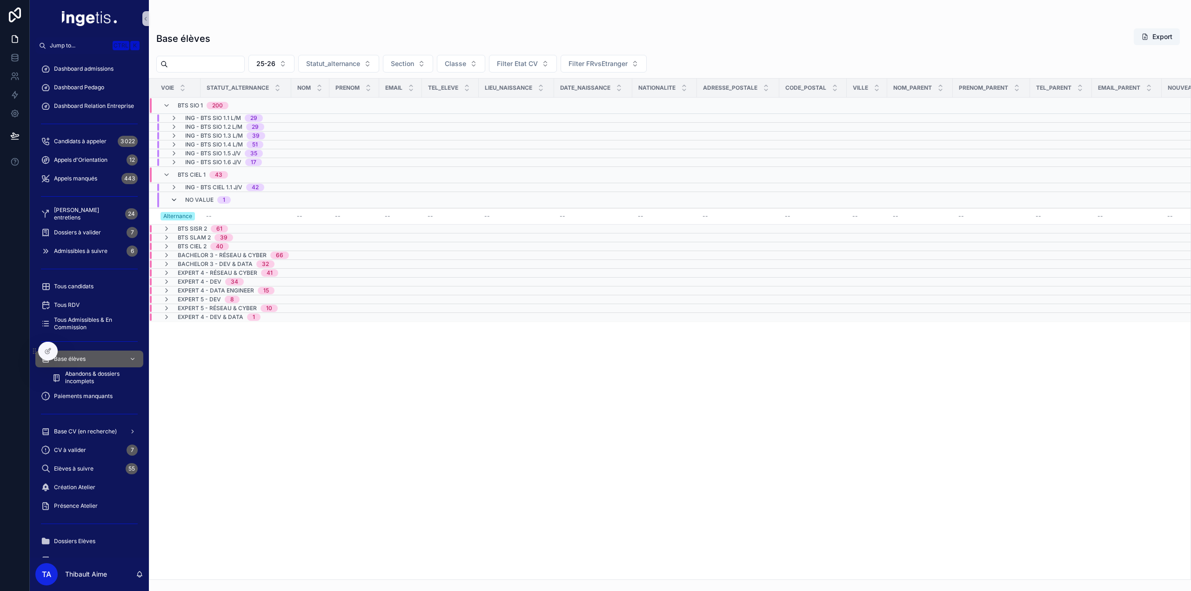
click at [176, 196] on icon "scrollable content" at bounding box center [173, 199] width 7 height 7
click at [169, 102] on icon "scrollable content" at bounding box center [166, 105] width 7 height 7
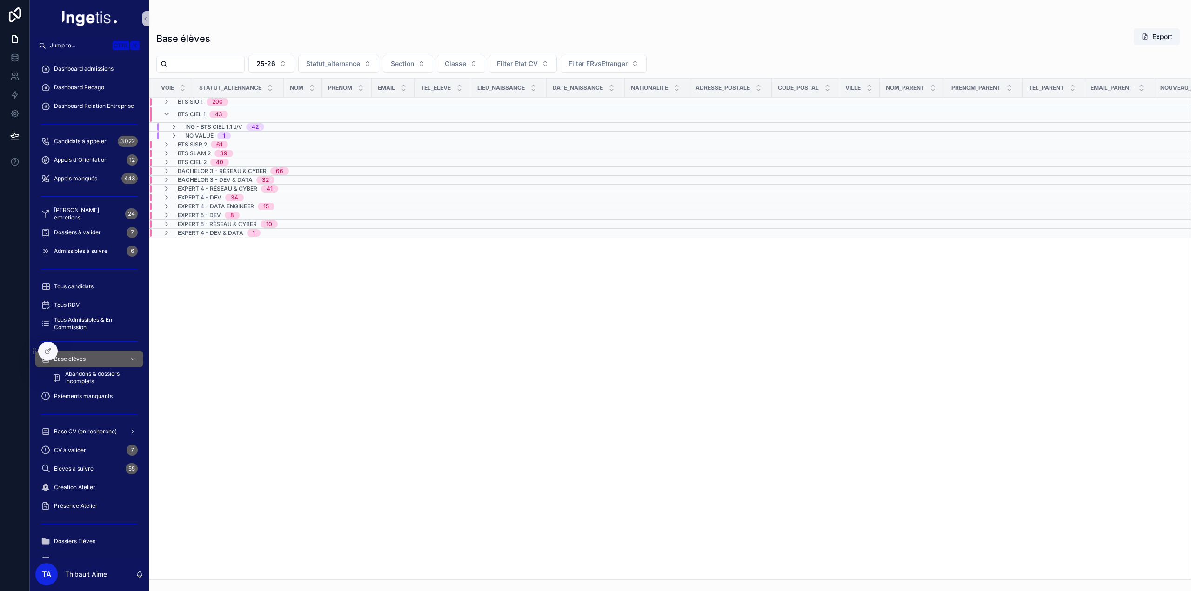
click at [175, 118] on div "BTS CIEL 1 43" at bounding box center [195, 114] width 65 height 15
click at [195, 129] on span "BTS SLAM 2" at bounding box center [194, 128] width 33 height 7
click at [194, 161] on span "BTS CIEL 2" at bounding box center [192, 162] width 29 height 7
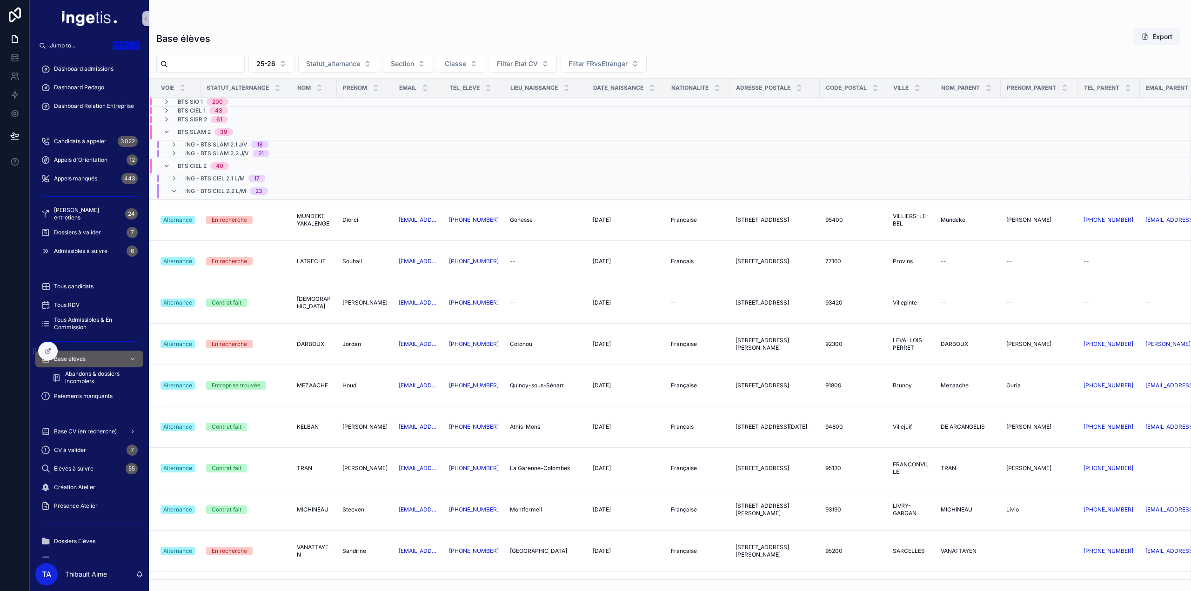
click at [185, 117] on span "BTS SISR 2" at bounding box center [192, 119] width 29 height 7
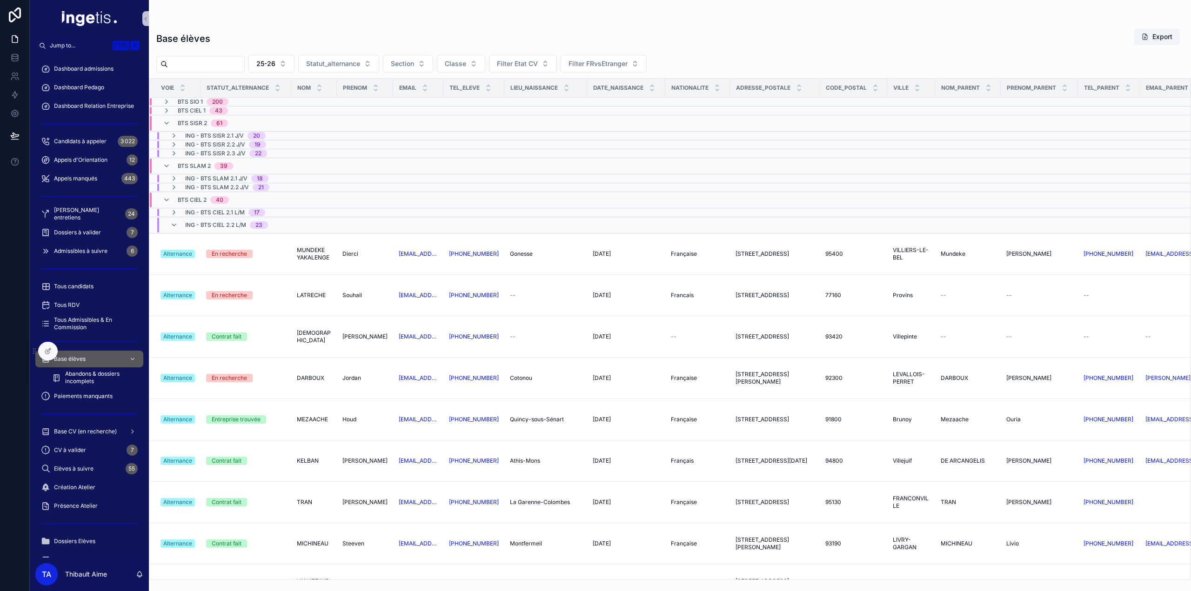
click at [184, 196] on span "BTS CIEL 2" at bounding box center [192, 199] width 29 height 7
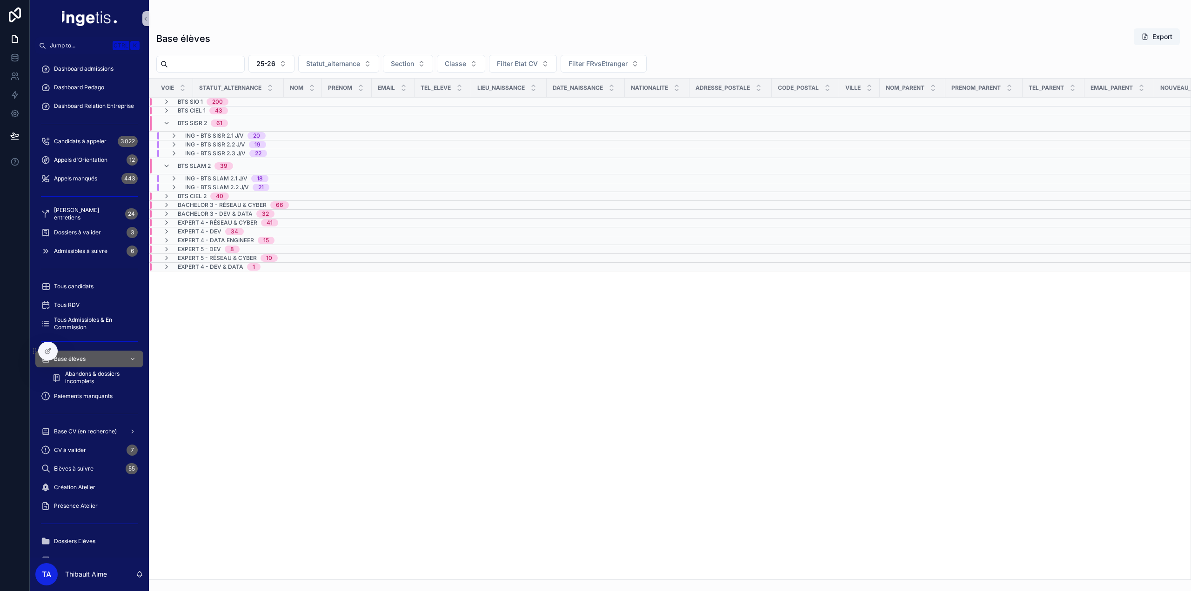
click at [339, 289] on div "Voie Statut_alternance NOM Prenom Email Tel_eleve Lieu_naissance Date_naissance…" at bounding box center [669, 329] width 1041 height 501
click at [192, 123] on span "BTS SISR 2" at bounding box center [192, 123] width 29 height 7
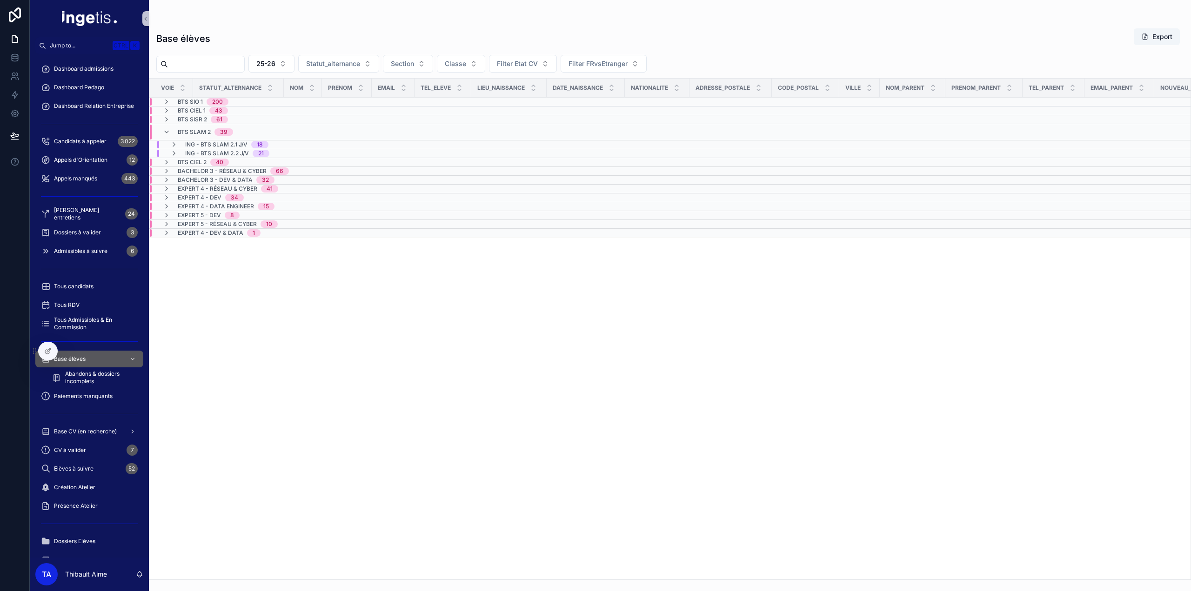
click at [191, 134] on span "BTS SLAM 2" at bounding box center [194, 131] width 33 height 7
click at [212, 103] on div "200" at bounding box center [217, 101] width 11 height 7
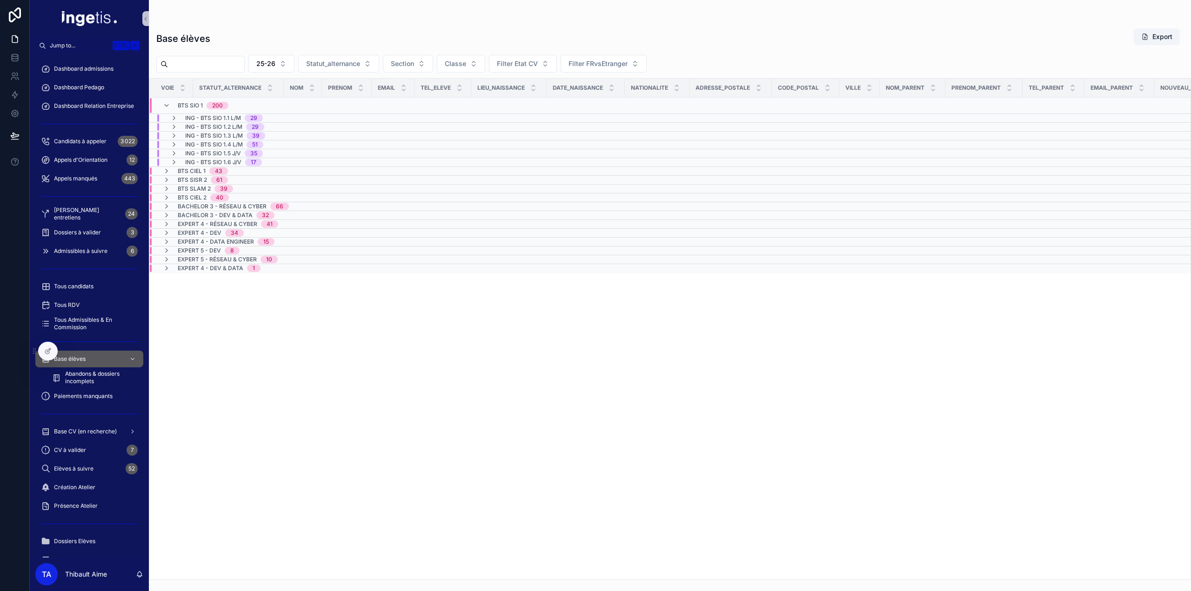
click at [223, 118] on span "ING - BTS SIO 1.1 L/M" at bounding box center [213, 117] width 56 height 7
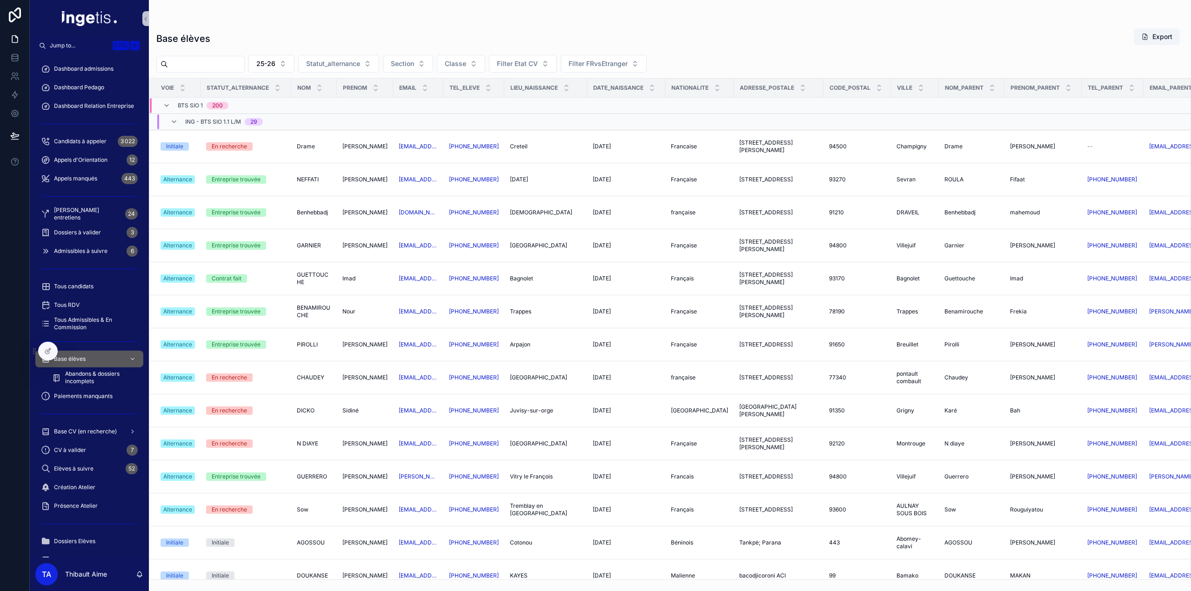
click at [208, 120] on span "ING - BTS SIO 1.1 L/M" at bounding box center [213, 121] width 56 height 7
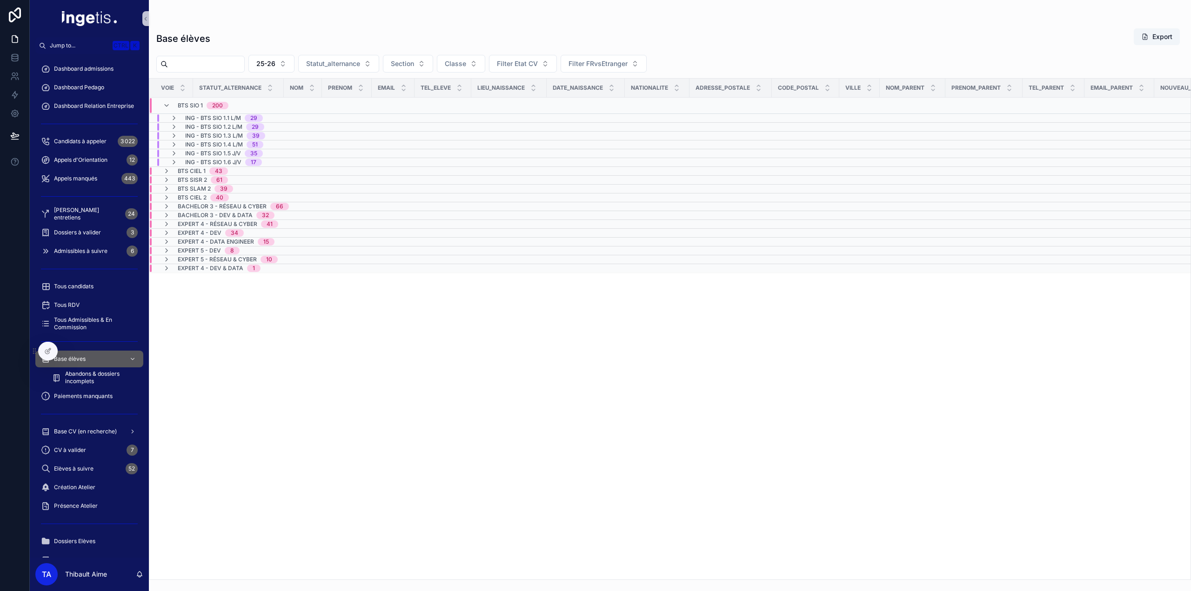
click at [215, 121] on td "ING - BTS SIO 1.1 L/M 29" at bounding box center [235, 118] width 173 height 9
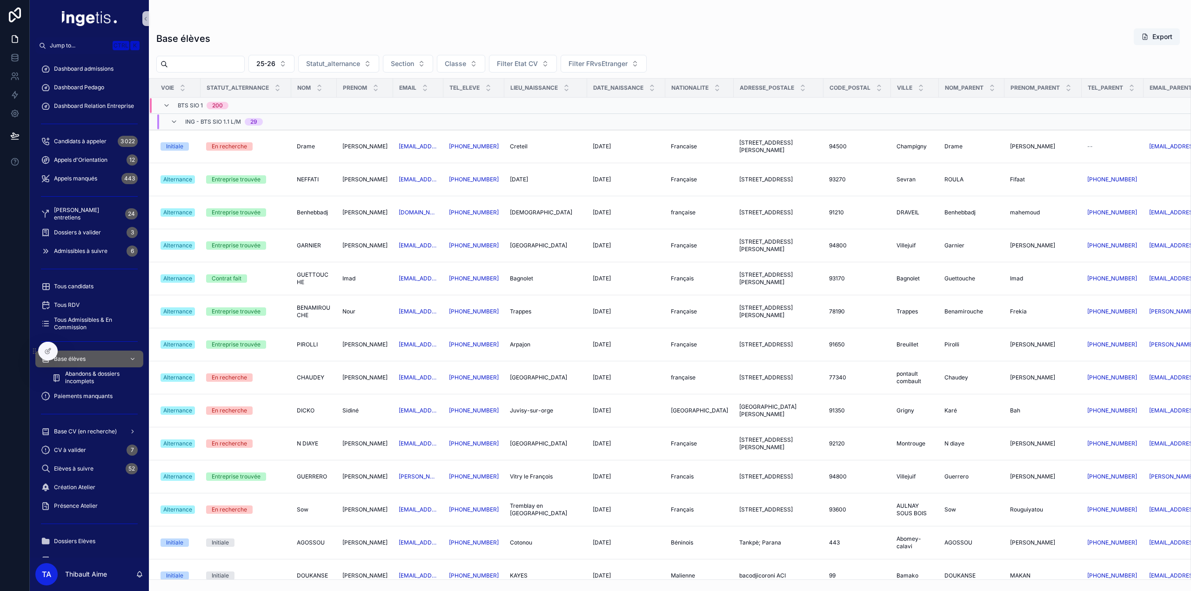
click at [216, 127] on div "ING - BTS SIO 1.1 L/M 29" at bounding box center [224, 121] width 78 height 15
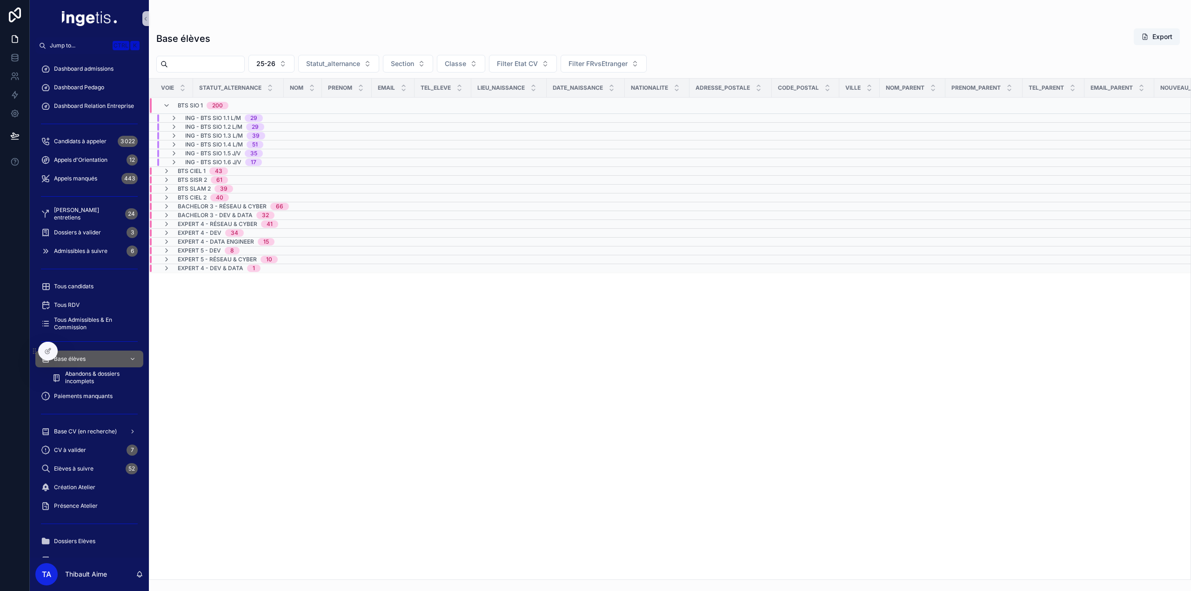
click at [233, 114] on td "ING - BTS SIO 1.1 L/M 29" at bounding box center [235, 118] width 173 height 9
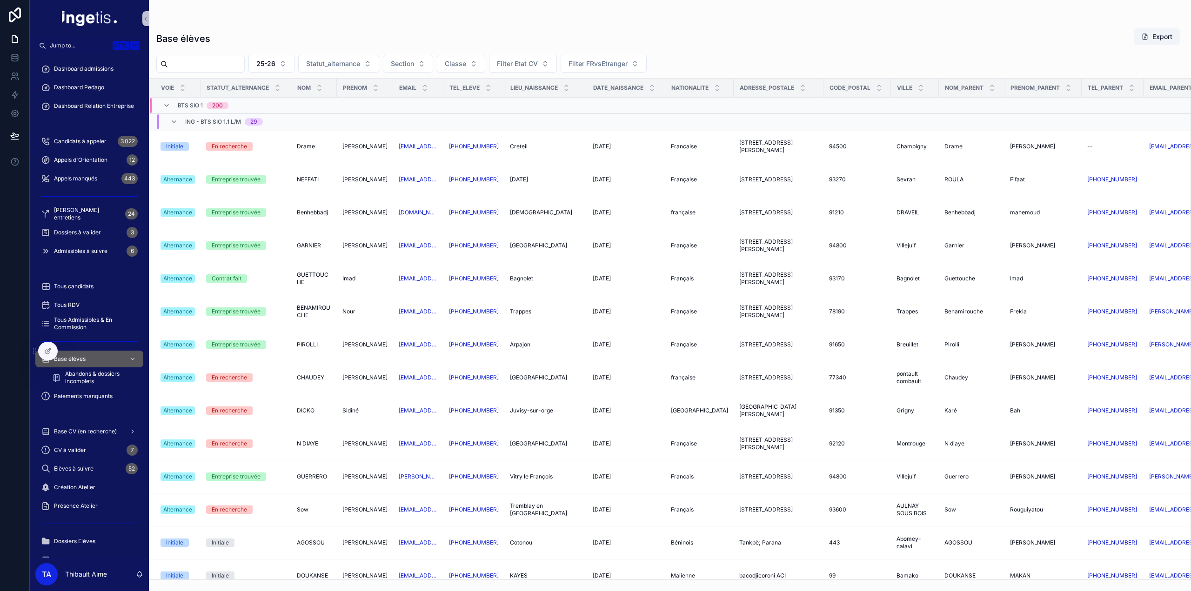
click at [213, 120] on span "ING - BTS SIO 1.1 L/M" at bounding box center [213, 121] width 56 height 7
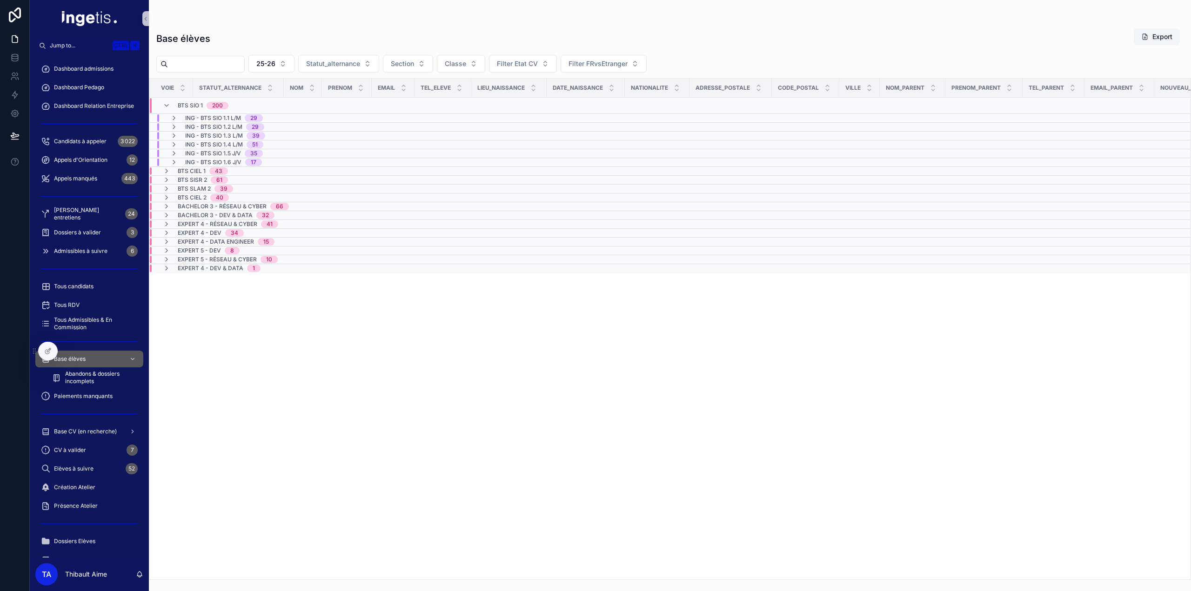
click at [213, 120] on span "ING - BTS SIO 1.1 L/M" at bounding box center [213, 117] width 56 height 7
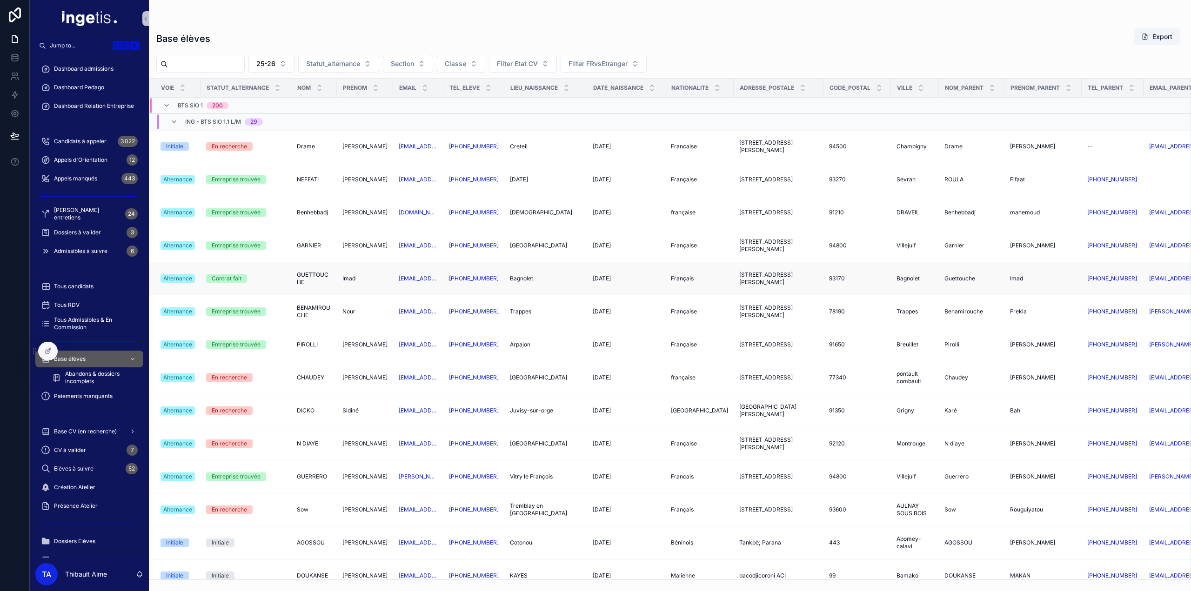
click at [361, 282] on td "[PERSON_NAME]" at bounding box center [365, 278] width 56 height 33
click at [339, 281] on td "[PERSON_NAME]" at bounding box center [365, 278] width 56 height 33
click at [347, 276] on span "Imad" at bounding box center [348, 278] width 13 height 7
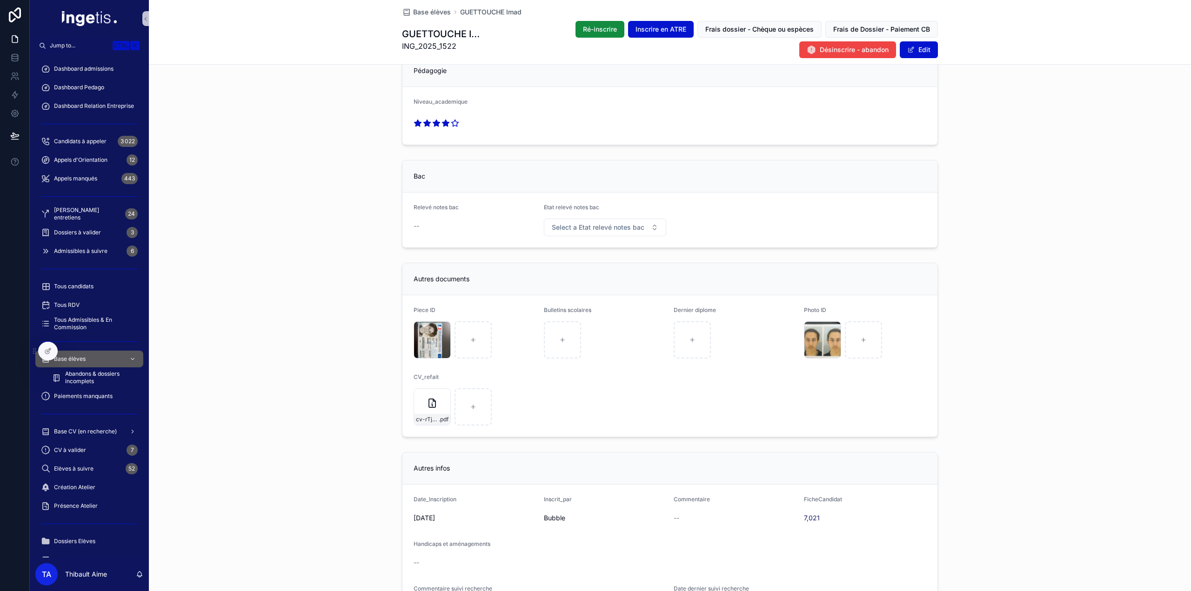
scroll to position [930, 0]
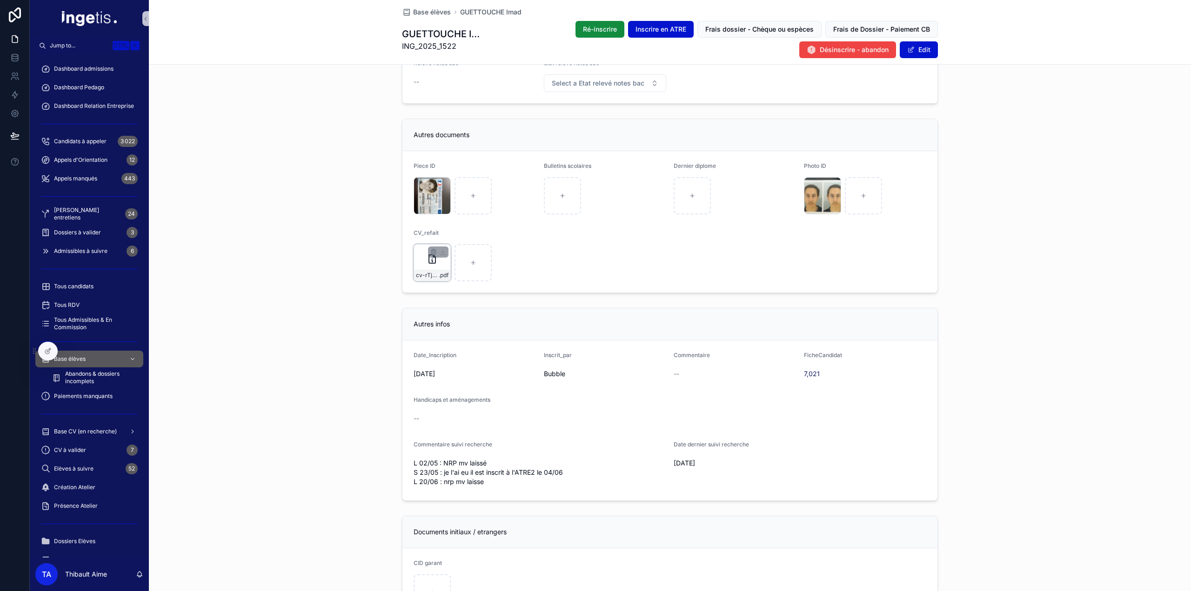
click at [426, 268] on div "cv-rTj1IhvFua-5-(1) .pdf" at bounding box center [432, 262] width 37 height 37
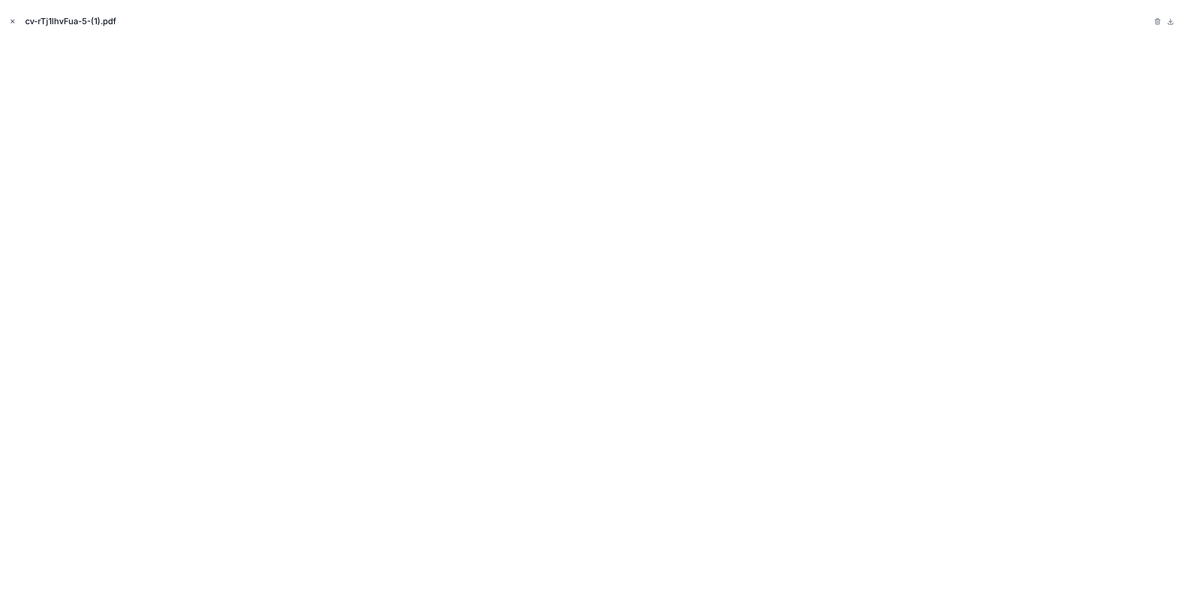
click at [13, 21] on icon "Close modal" at bounding box center [12, 21] width 7 height 7
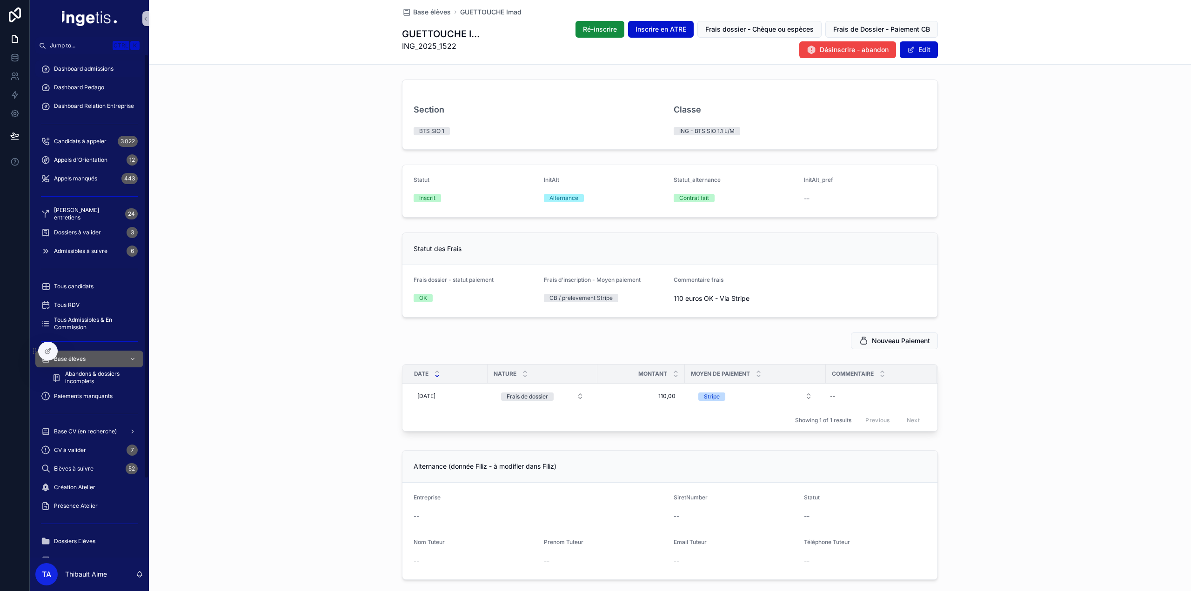
click at [104, 73] on div "Dashboard admissions" at bounding box center [89, 68] width 97 height 15
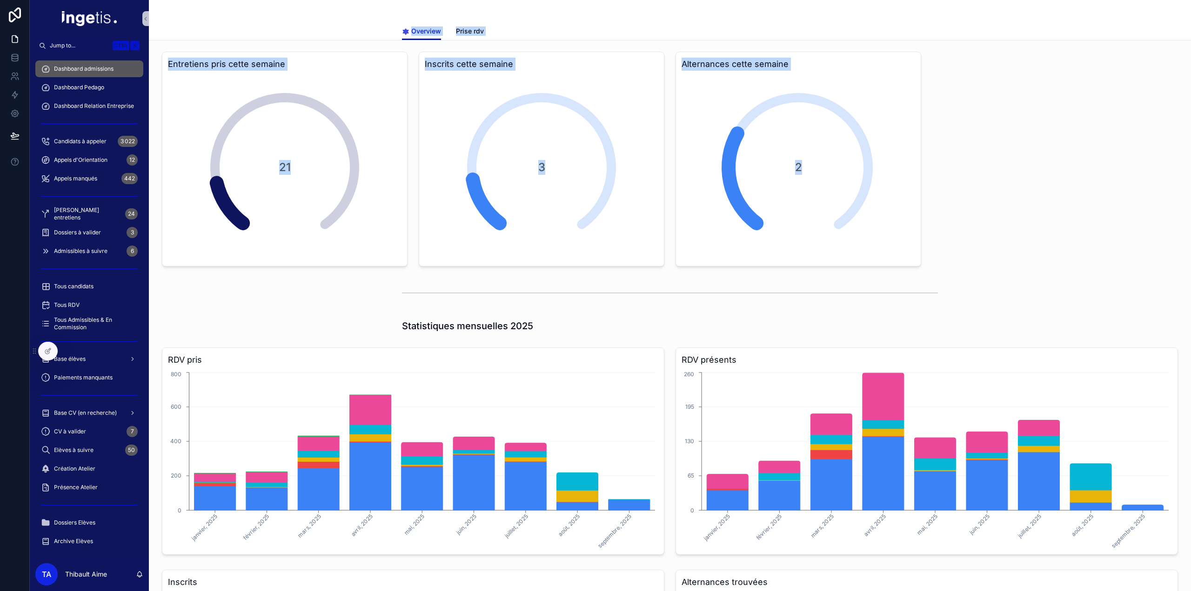
drag, startPoint x: 679, startPoint y: 126, endPoint x: 239, endPoint y: 0, distance: 457.1
click at [257, 14] on div "Overview Overview Prise rdv" at bounding box center [670, 20] width 1042 height 40
drag, startPoint x: 257, startPoint y: 14, endPoint x: 1029, endPoint y: 239, distance: 803.7
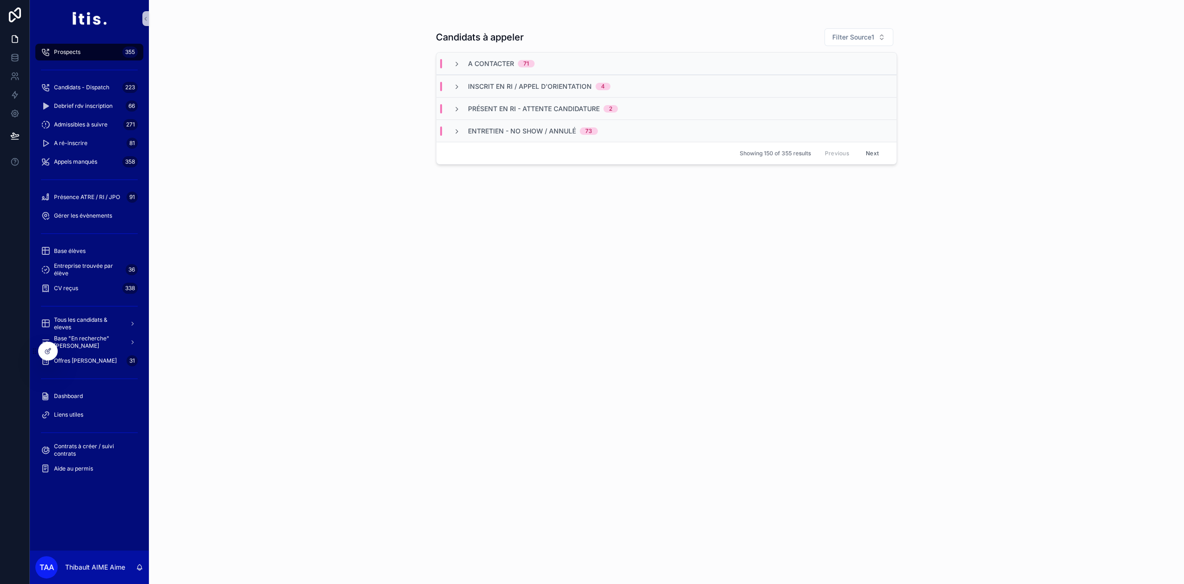
click at [513, 65] on span "A contacter" at bounding box center [491, 63] width 46 height 9
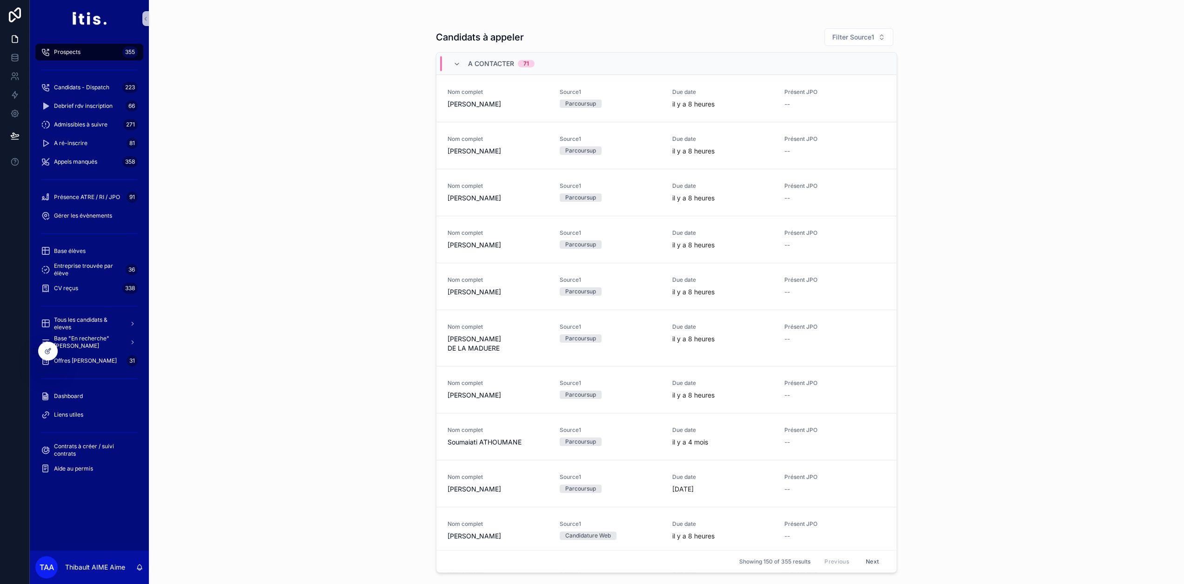
click at [482, 64] on span "A contacter" at bounding box center [491, 63] width 46 height 9
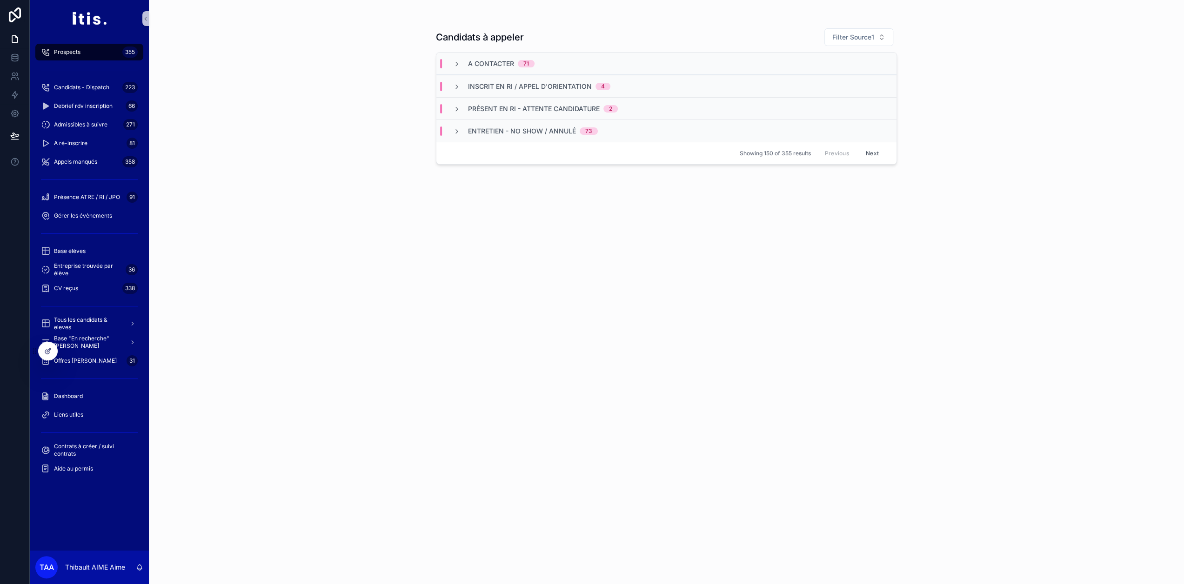
click at [466, 60] on div "A contacter 71" at bounding box center [493, 63] width 81 height 9
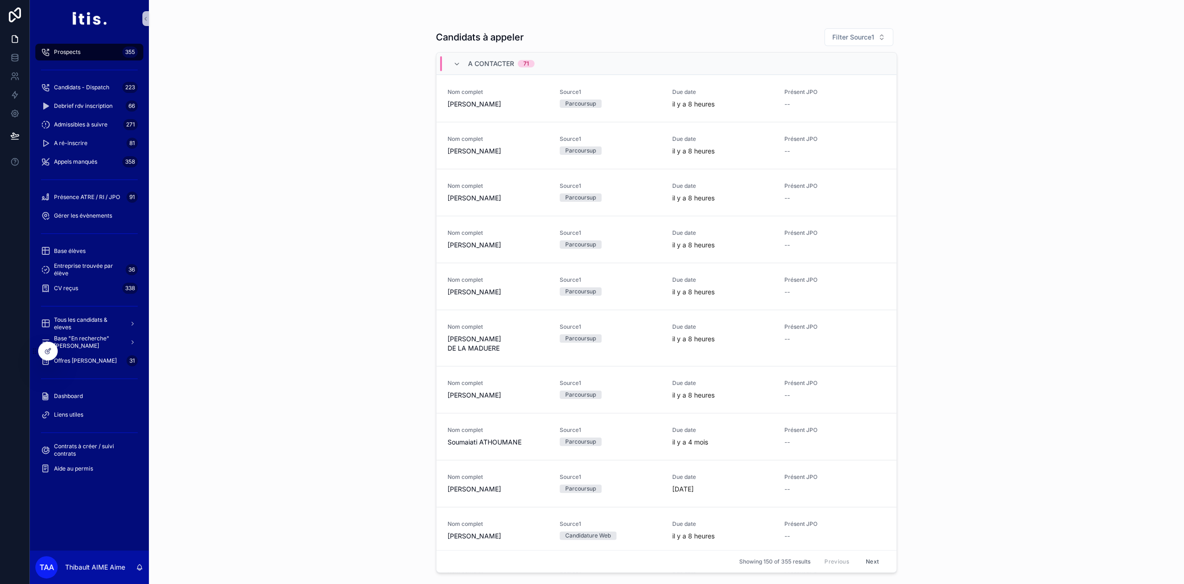
click at [465, 66] on div "A contacter 71" at bounding box center [493, 63] width 81 height 15
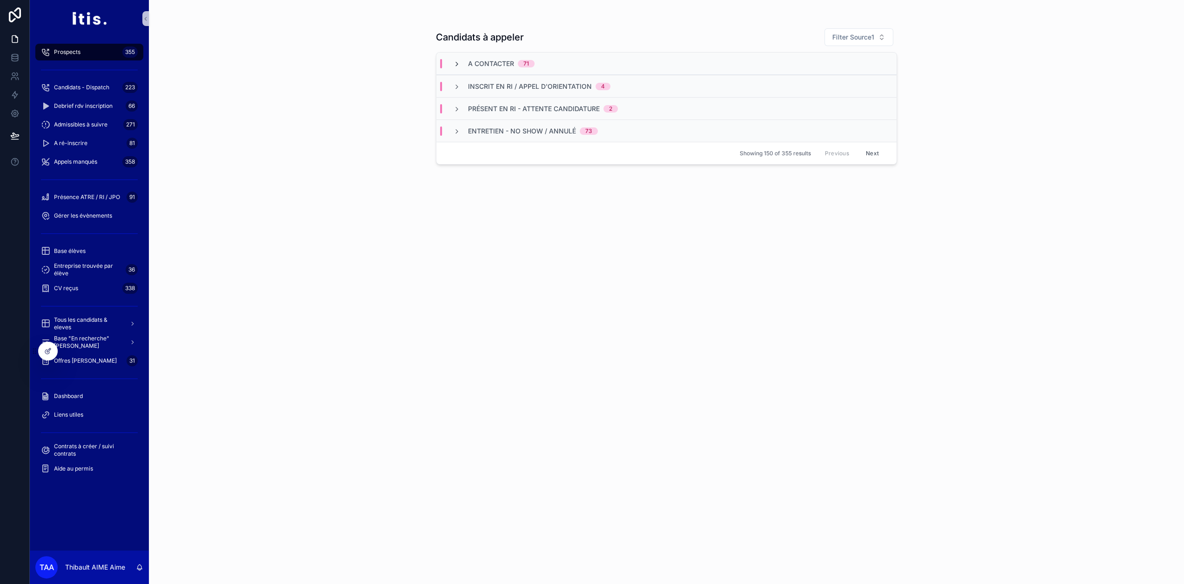
click at [461, 64] on icon "scrollable content" at bounding box center [456, 63] width 7 height 7
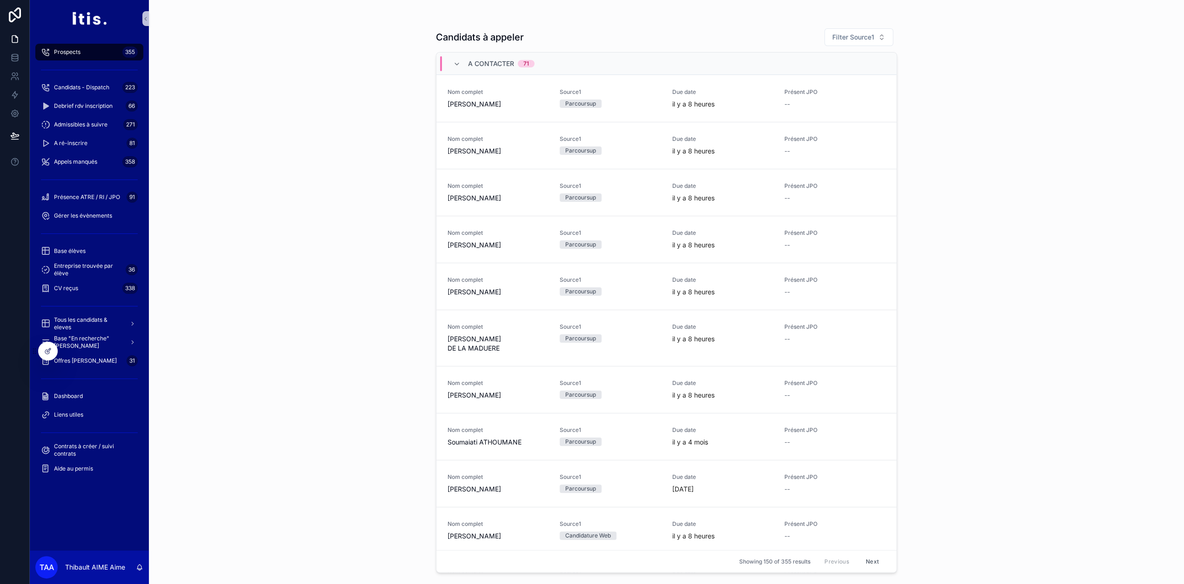
click at [460, 64] on icon "scrollable content" at bounding box center [456, 63] width 7 height 7
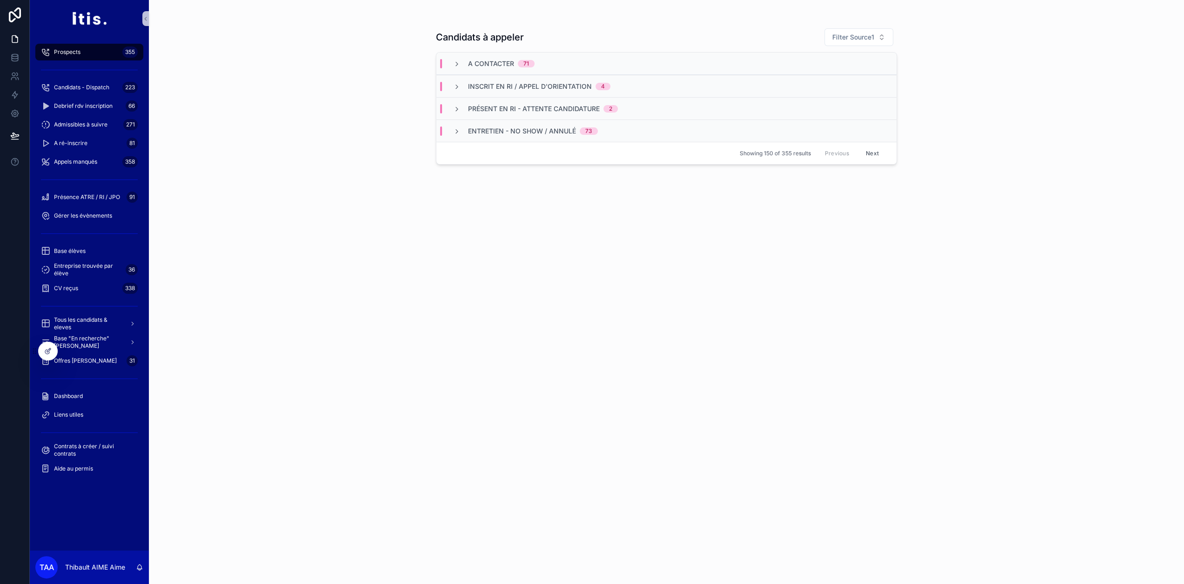
click at [460, 64] on icon "scrollable content" at bounding box center [456, 63] width 7 height 7
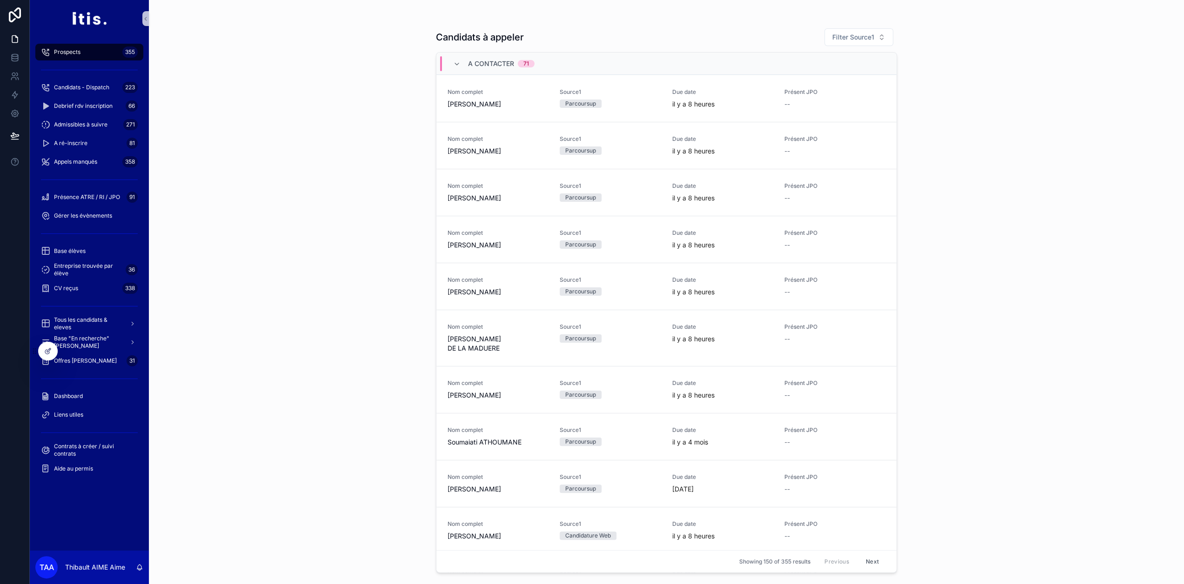
click at [460, 64] on icon "scrollable content" at bounding box center [456, 63] width 7 height 7
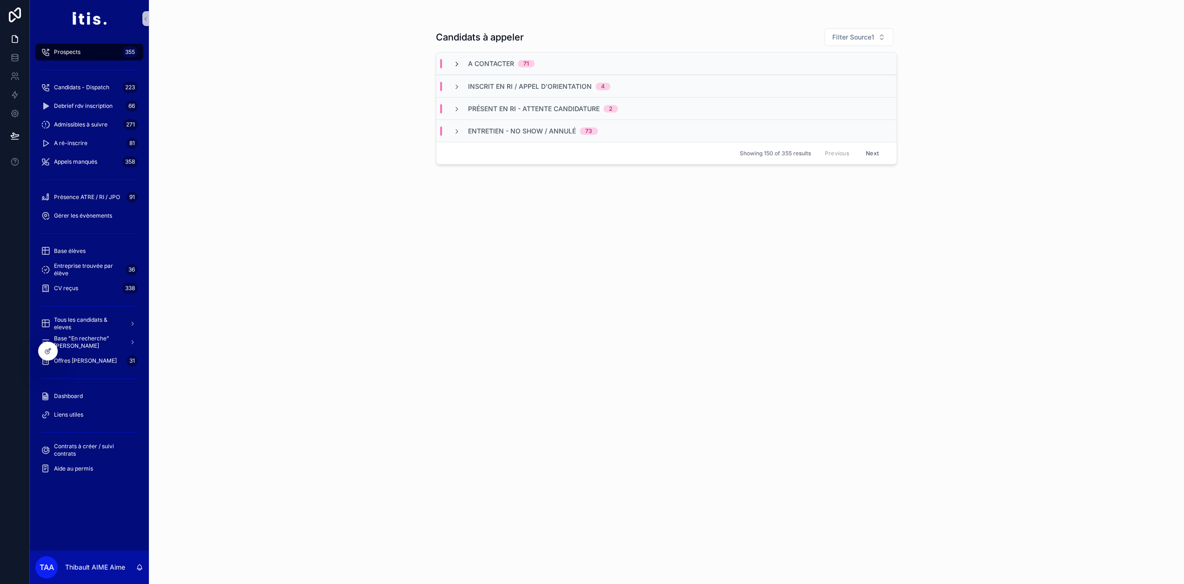
click at [460, 65] on icon "scrollable content" at bounding box center [456, 63] width 7 height 7
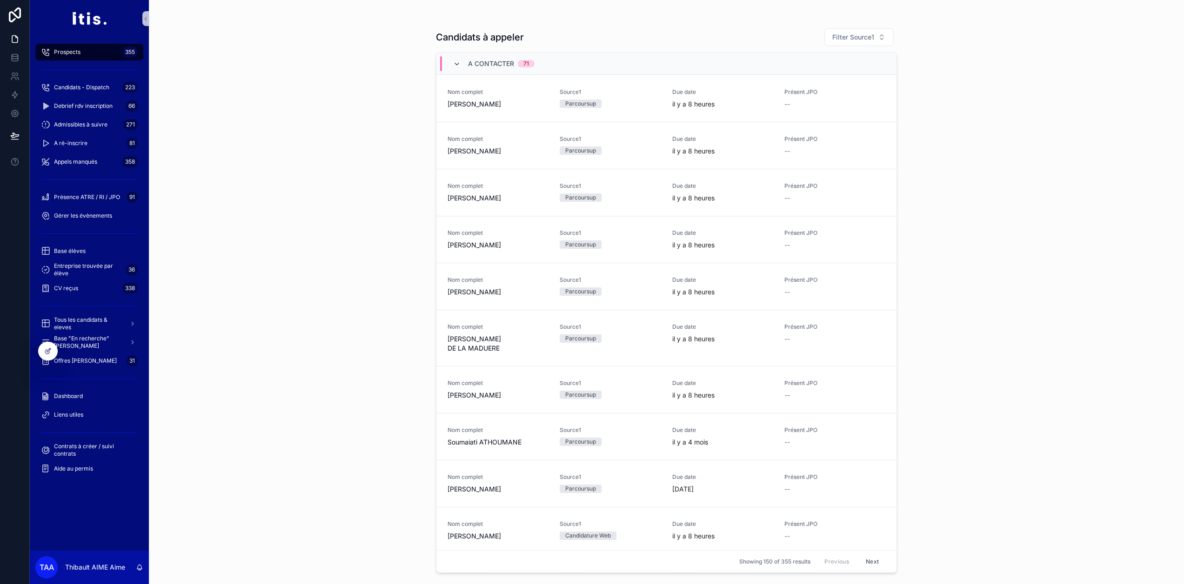
click at [459, 64] on icon "scrollable content" at bounding box center [456, 63] width 7 height 7
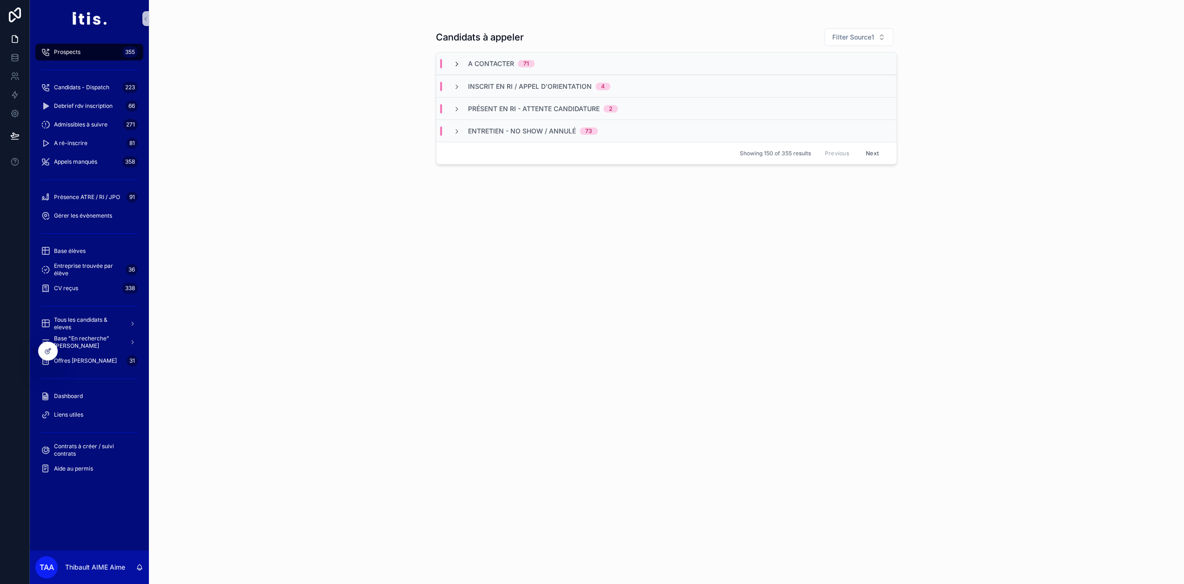
click at [459, 64] on icon "scrollable content" at bounding box center [456, 63] width 7 height 7
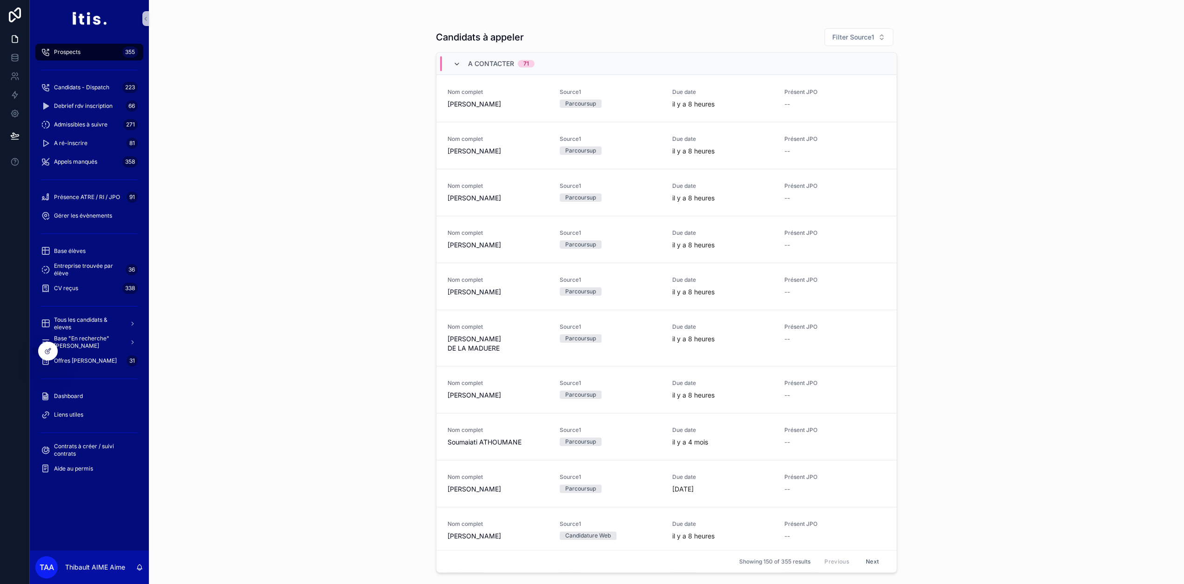
click at [461, 64] on icon "scrollable content" at bounding box center [456, 63] width 7 height 7
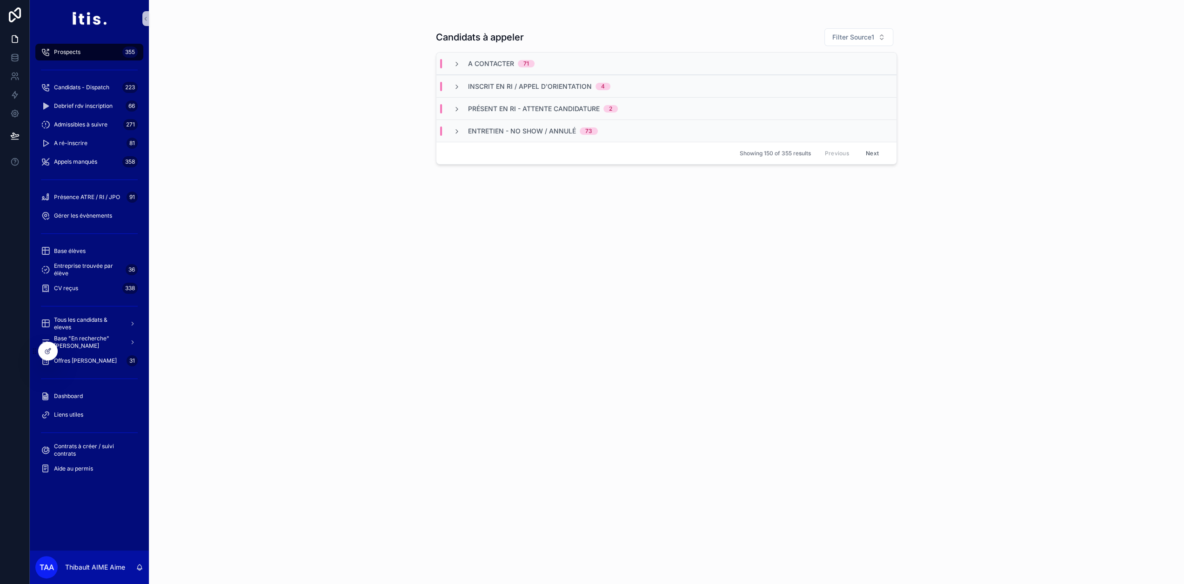
click at [461, 64] on icon "scrollable content" at bounding box center [456, 63] width 7 height 7
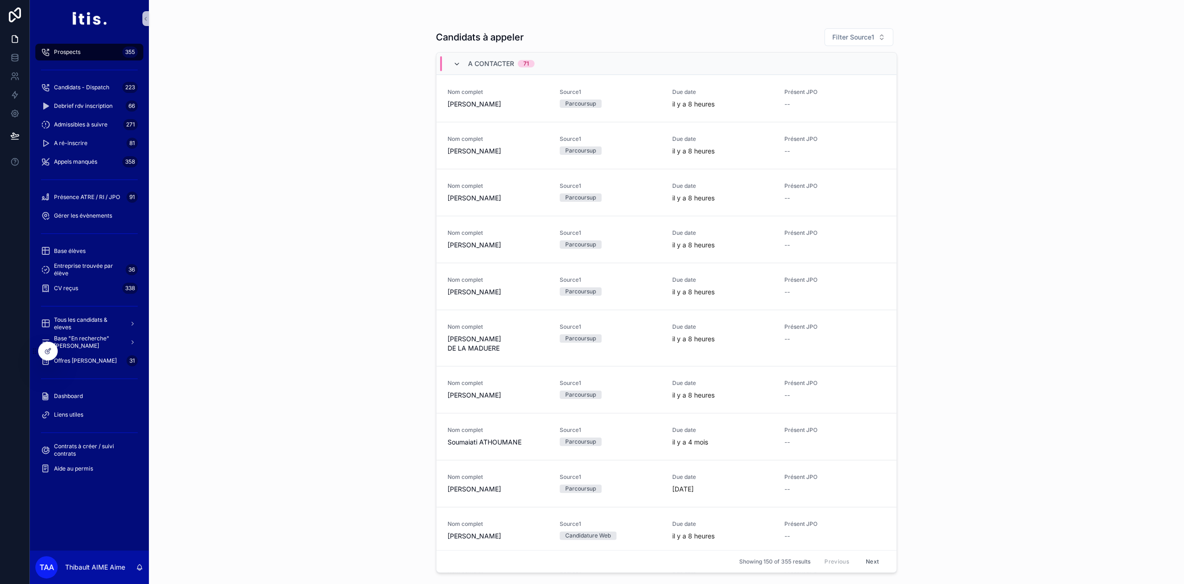
click at [460, 64] on icon "scrollable content" at bounding box center [456, 63] width 7 height 7
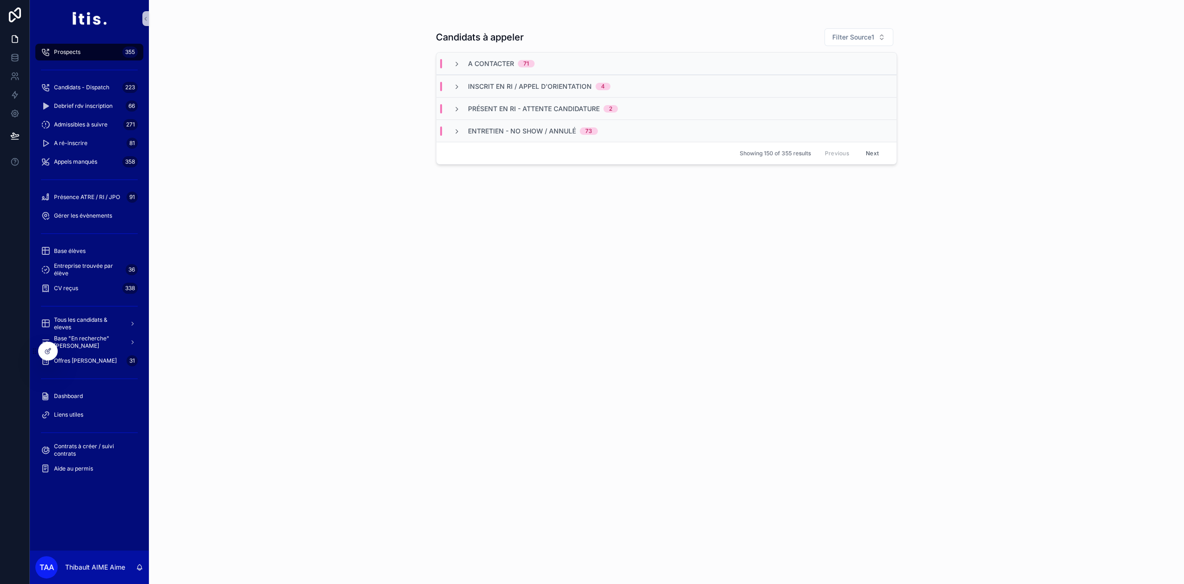
click at [459, 64] on icon "scrollable content" at bounding box center [456, 63] width 7 height 7
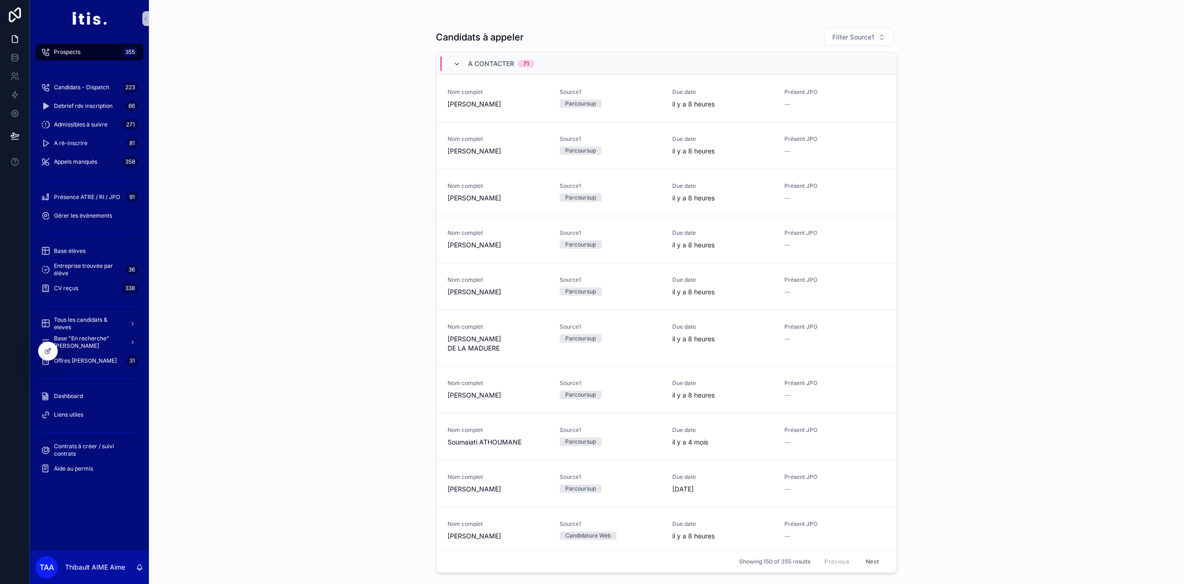
click at [460, 64] on icon "scrollable content" at bounding box center [456, 63] width 7 height 7
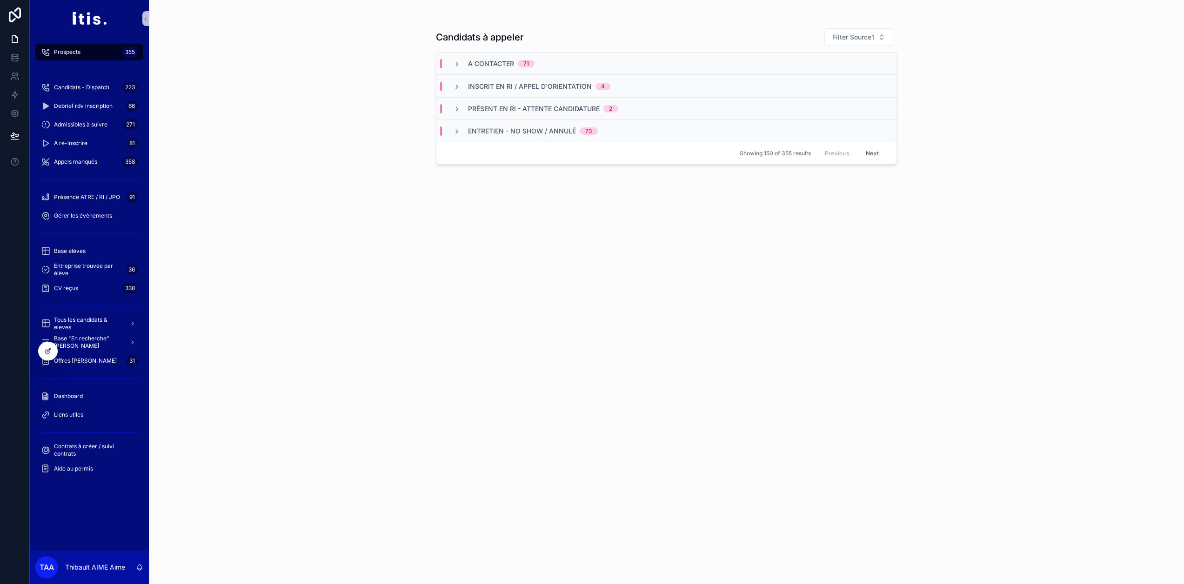
click at [460, 64] on icon "scrollable content" at bounding box center [456, 63] width 7 height 7
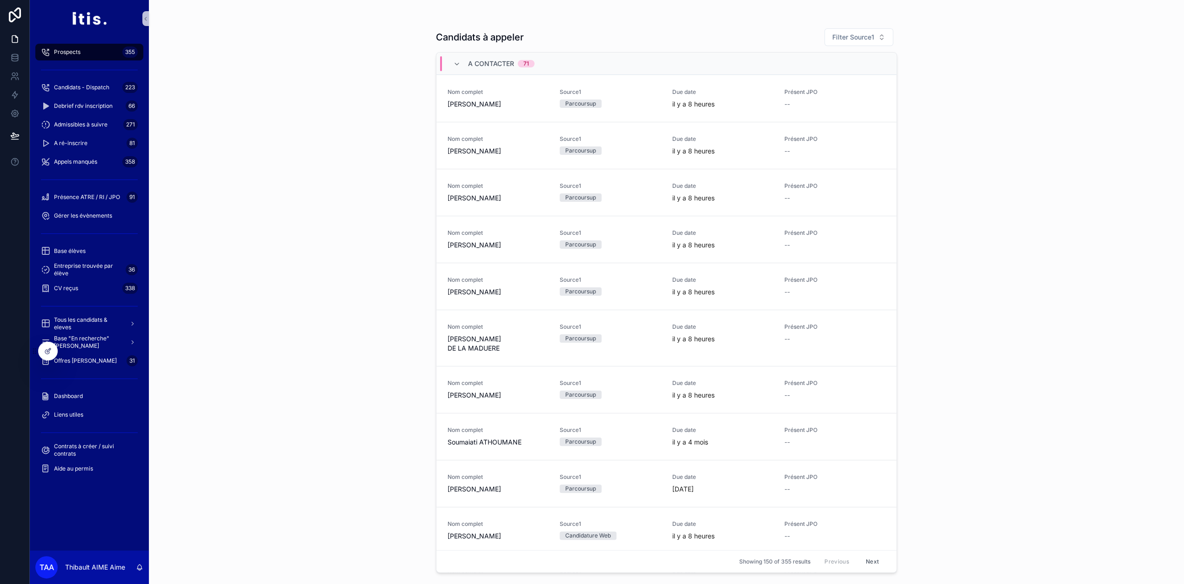
click at [460, 64] on icon "scrollable content" at bounding box center [456, 63] width 7 height 7
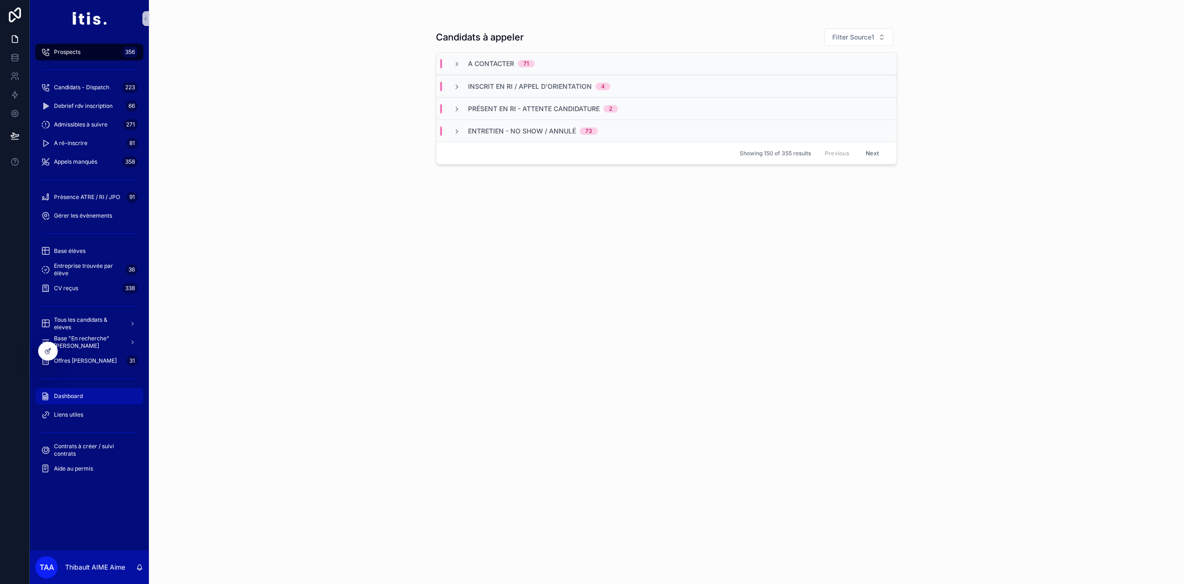
click at [84, 403] on div "Dashboard" at bounding box center [89, 396] width 97 height 15
